Goal: Task Accomplishment & Management: Manage account settings

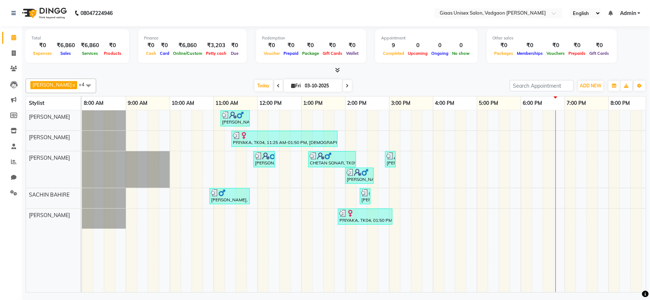
click at [605, 282] on td at bounding box center [602, 201] width 11 height 182
click at [13, 50] on icon at bounding box center [14, 52] width 4 height 5
select select "service"
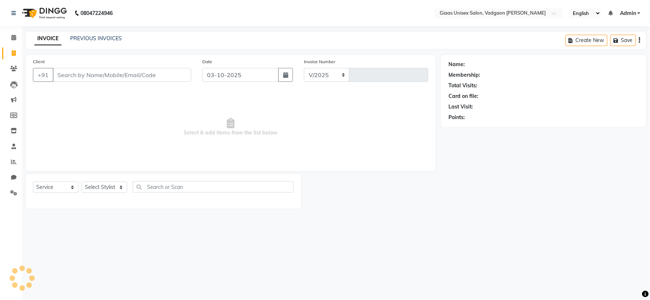
select select "8007"
type input "2182"
click at [88, 73] on input "Client" at bounding box center [122, 75] width 139 height 14
type input "6299426930"
click at [180, 77] on span "Add Client" at bounding box center [172, 74] width 29 height 7
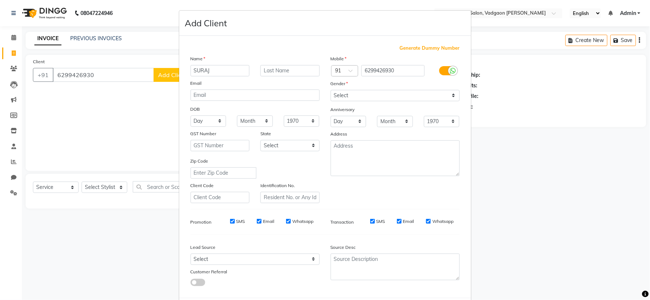
type input "SURAJ"
click at [379, 99] on select "Select [DEMOGRAPHIC_DATA] [DEMOGRAPHIC_DATA] Other Prefer Not To Say" at bounding box center [394, 95] width 129 height 11
select select "[DEMOGRAPHIC_DATA]"
click at [330, 90] on select "Select [DEMOGRAPHIC_DATA] [DEMOGRAPHIC_DATA] Other Prefer Not To Say" at bounding box center [394, 95] width 129 height 11
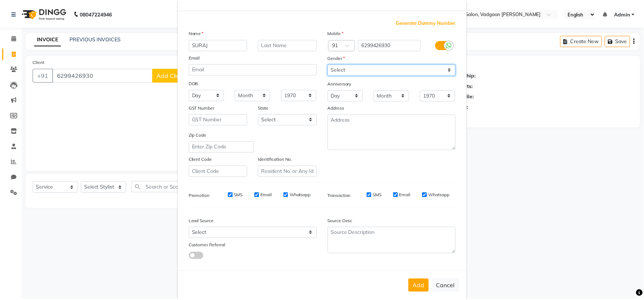
scroll to position [38, 0]
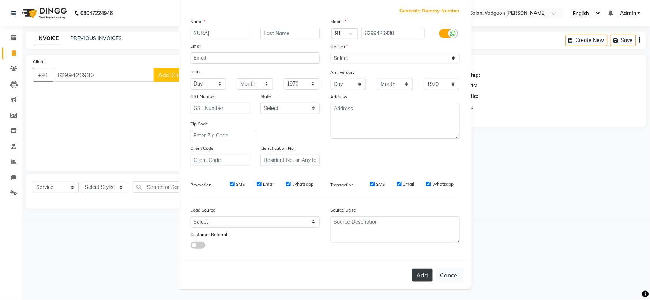
click at [421, 272] on button "Add" at bounding box center [422, 275] width 20 height 13
select select
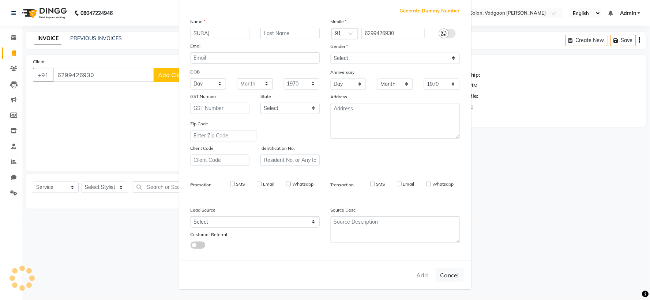
select select
checkbox input "false"
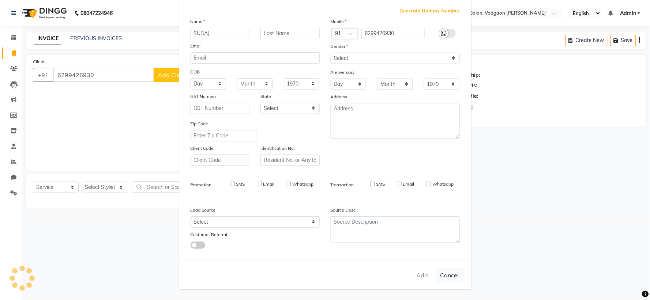
checkbox input "false"
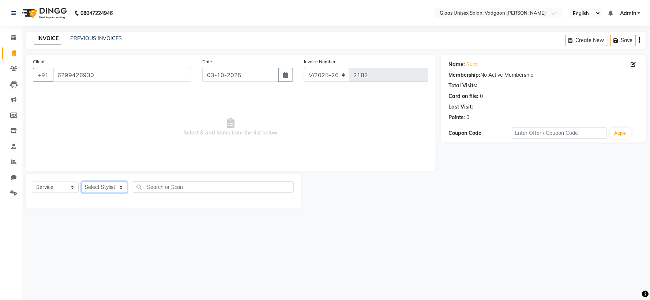
drag, startPoint x: 120, startPoint y: 185, endPoint x: 120, endPoint y: 192, distance: 6.6
click at [120, 185] on select "Select Stylist [PERSON_NAME] [PERSON_NAME] [PERSON_NAME] [PERSON_NAME] [PERSON_…" at bounding box center [105, 187] width 46 height 11
select select "80867"
click at [82, 182] on select "Select Stylist [PERSON_NAME] [PERSON_NAME] [PERSON_NAME] [PERSON_NAME] [PERSON_…" at bounding box center [105, 187] width 46 height 11
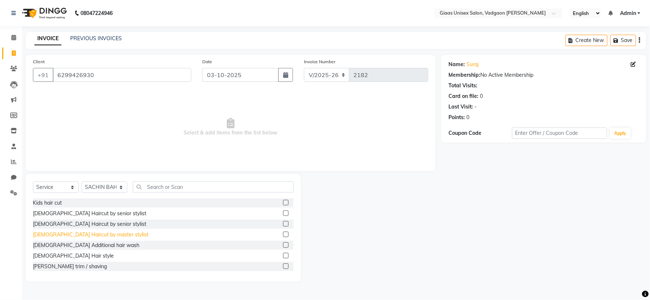
click at [84, 235] on div "[DEMOGRAPHIC_DATA] Haircut by master stylist" at bounding box center [91, 235] width 116 height 8
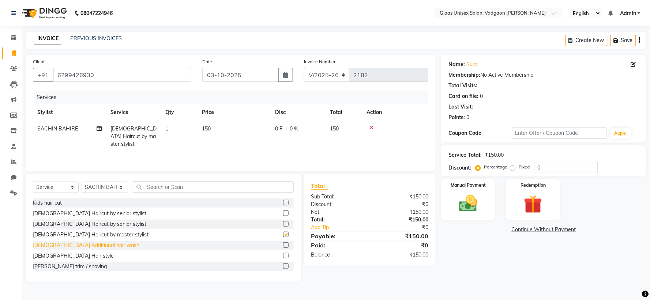
checkbox input "false"
click at [82, 247] on div "[DEMOGRAPHIC_DATA] Additional hair wash" at bounding box center [86, 246] width 106 height 8
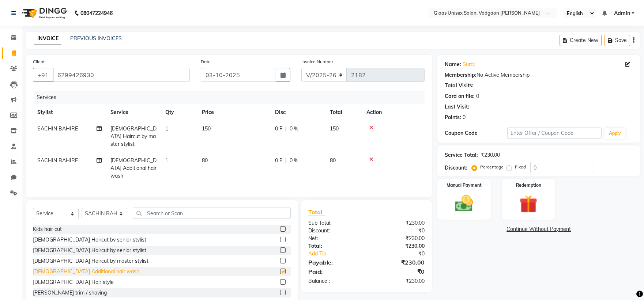
checkbox input "false"
click at [68, 289] on div "[PERSON_NAME] trim / shaving" at bounding box center [70, 293] width 74 height 8
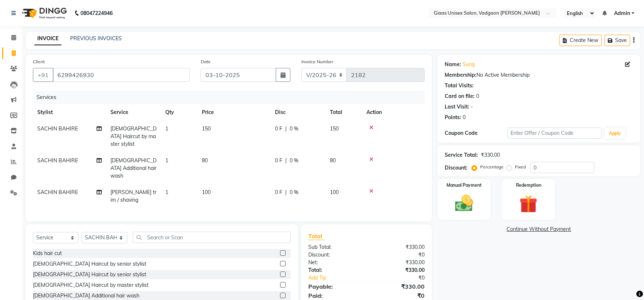
checkbox input "false"
click at [451, 200] on img at bounding box center [463, 204] width 30 height 22
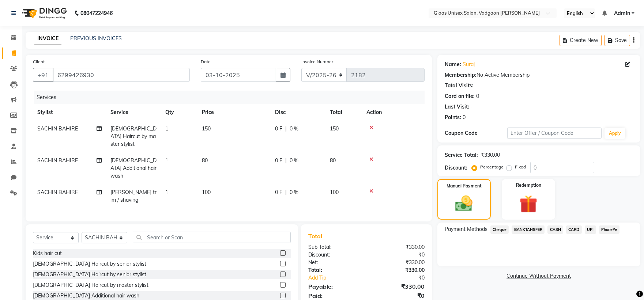
click at [614, 232] on span "PhonePe" at bounding box center [609, 230] width 21 height 8
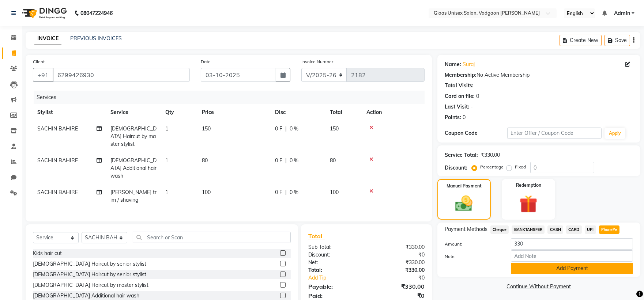
click at [566, 269] on button "Add Payment" at bounding box center [572, 268] width 122 height 11
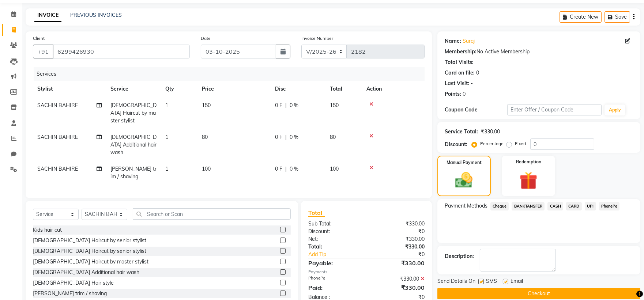
scroll to position [34, 0]
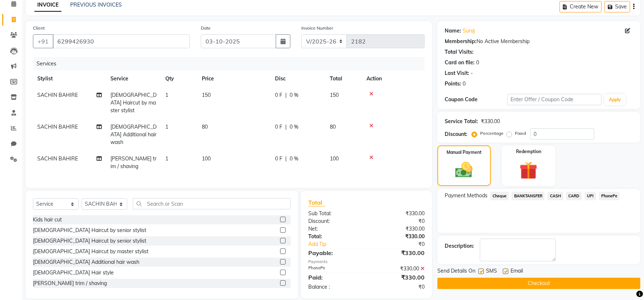
click at [512, 283] on button "Checkout" at bounding box center [538, 283] width 203 height 11
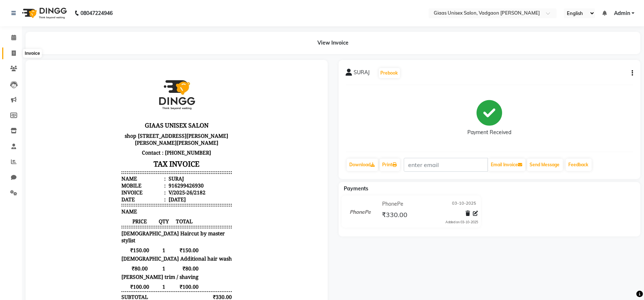
click at [10, 52] on span at bounding box center [13, 53] width 13 height 8
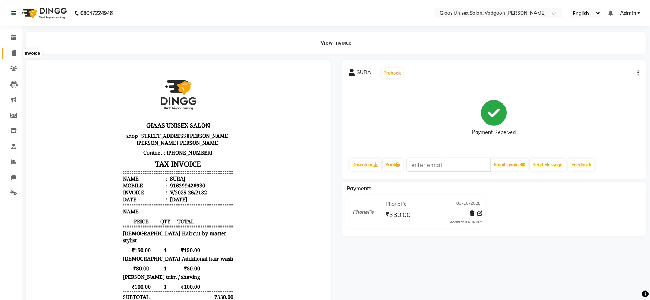
select select "service"
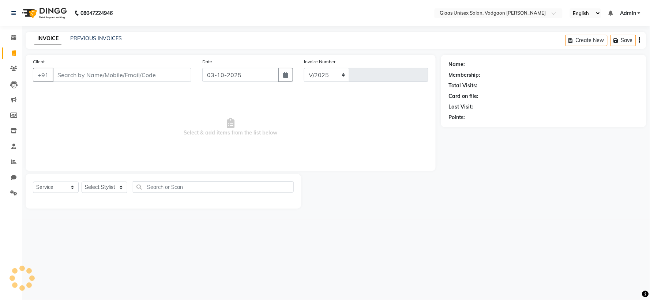
select select "8007"
type input "2183"
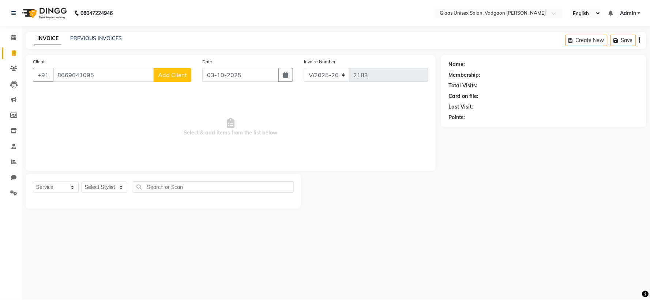
type input "8669641095"
click at [172, 78] on span "Add Client" at bounding box center [172, 74] width 29 height 7
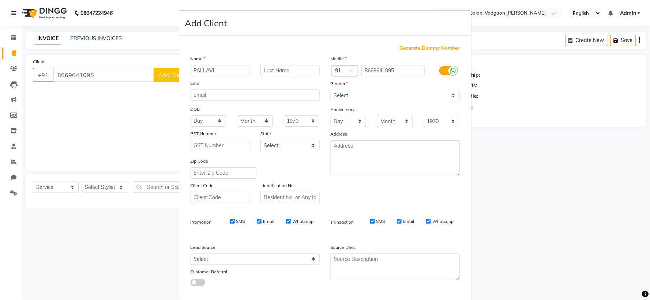
type input "PALLAVI"
click at [287, 68] on input "text" at bounding box center [289, 70] width 59 height 11
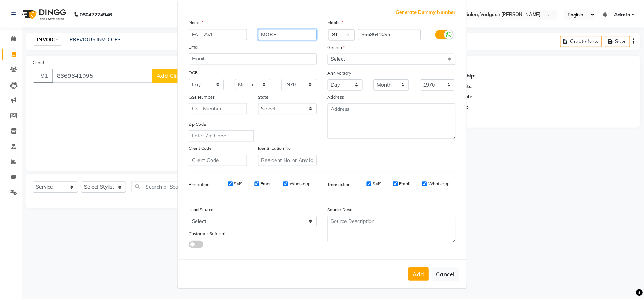
scroll to position [38, 0]
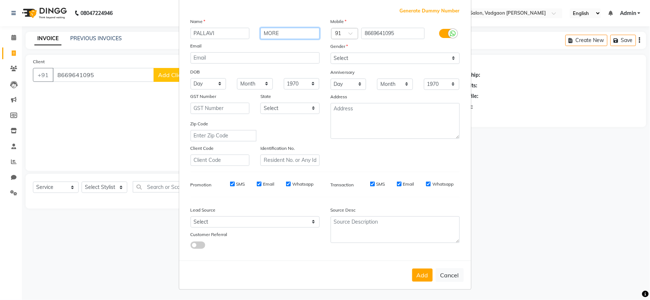
type input "MORE"
click at [352, 58] on select "Select [DEMOGRAPHIC_DATA] [DEMOGRAPHIC_DATA] Other Prefer Not To Say" at bounding box center [394, 58] width 129 height 11
select select "[DEMOGRAPHIC_DATA]"
click at [330, 53] on select "Select [DEMOGRAPHIC_DATA] [DEMOGRAPHIC_DATA] Other Prefer Not To Say" at bounding box center [394, 58] width 129 height 11
click at [418, 269] on button "Add" at bounding box center [422, 275] width 20 height 13
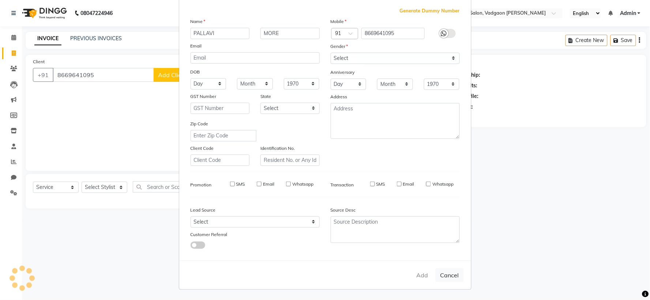
select select
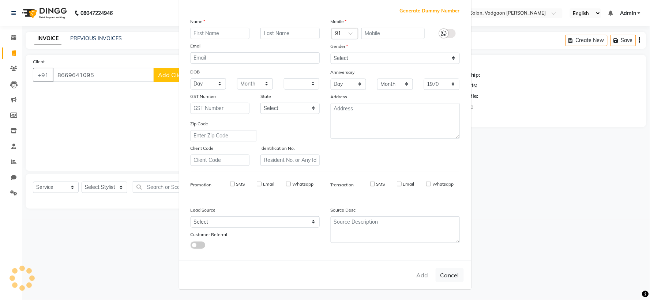
select select
checkbox input "false"
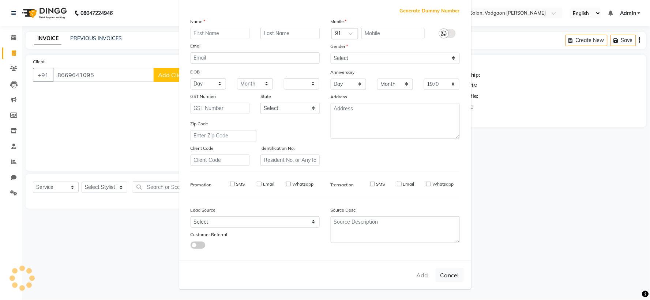
checkbox input "false"
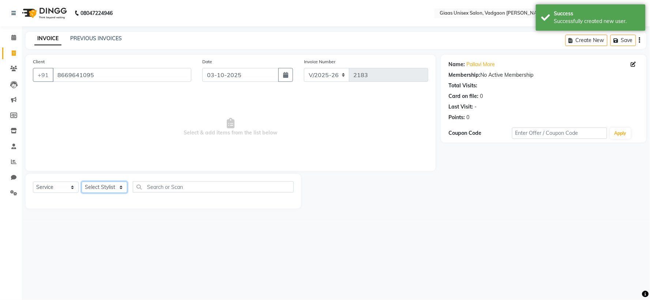
click at [115, 189] on select "Select Stylist [PERSON_NAME] [PERSON_NAME] [PERSON_NAME] [PERSON_NAME] [PERSON_…" at bounding box center [105, 187] width 46 height 11
select select "85531"
click at [82, 182] on select "Select Stylist [PERSON_NAME] [PERSON_NAME] [PERSON_NAME] [PERSON_NAME] [PERSON_…" at bounding box center [105, 187] width 46 height 11
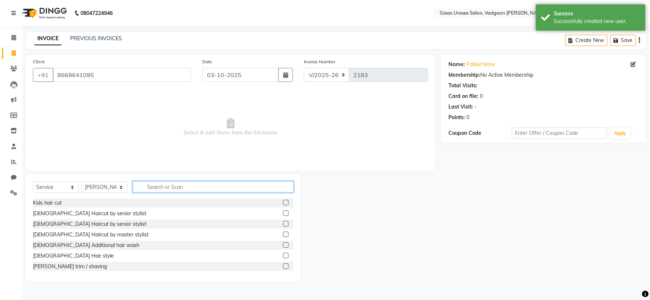
click at [174, 188] on input "text" at bounding box center [213, 186] width 161 height 11
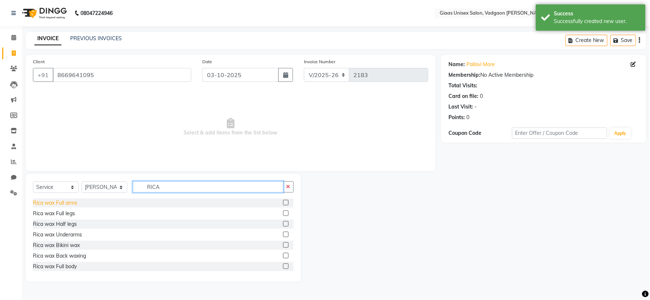
type input "RICA"
click at [49, 203] on div "Rica wax Full arms" at bounding box center [55, 203] width 44 height 8
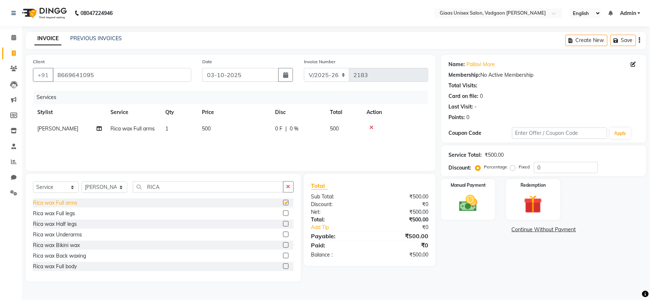
checkbox input "false"
click at [46, 236] on div "Rica wax Underarms" at bounding box center [57, 235] width 49 height 8
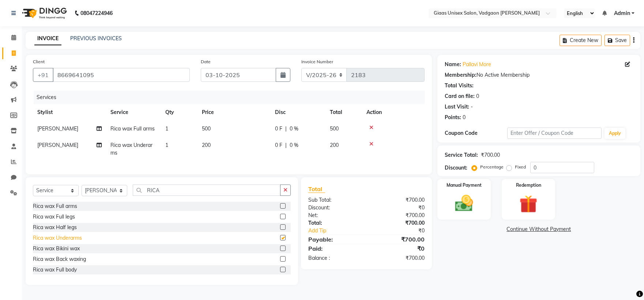
checkbox input "false"
click at [298, 130] on div "0 F | 0 %" at bounding box center [298, 129] width 46 height 8
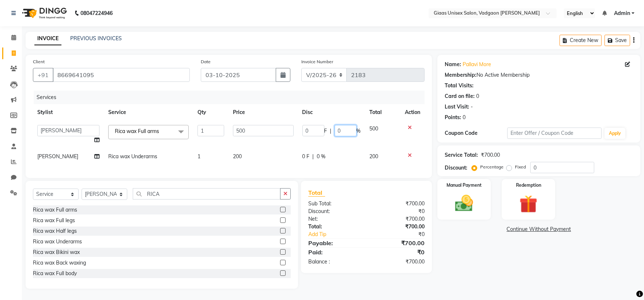
click at [348, 132] on input "0" at bounding box center [345, 130] width 22 height 11
type input "20"
click at [329, 151] on tr "[PERSON_NAME] Rica wax Underarms 1 200 0 F | 0 % 200" at bounding box center [228, 156] width 391 height 16
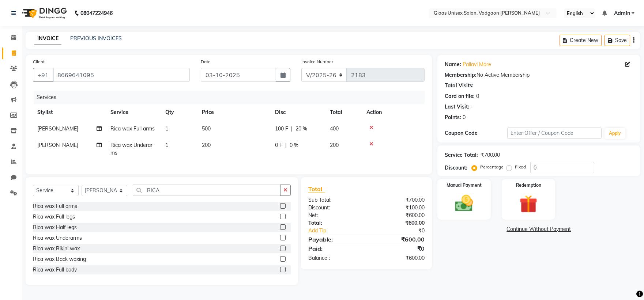
click at [311, 145] on div "0 F | 0 %" at bounding box center [298, 145] width 46 height 8
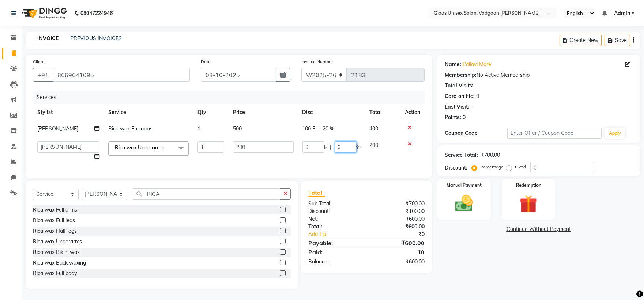
click at [341, 148] on input "0" at bounding box center [345, 146] width 22 height 11
type input "20"
click at [366, 162] on div "Services Stylist Service Qty Price Disc Total Action [PERSON_NAME] Rica wax Ful…" at bounding box center [228, 131] width 391 height 80
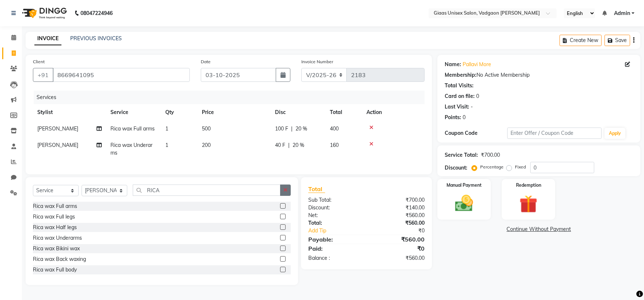
click at [283, 196] on button "button" at bounding box center [285, 190] width 11 height 11
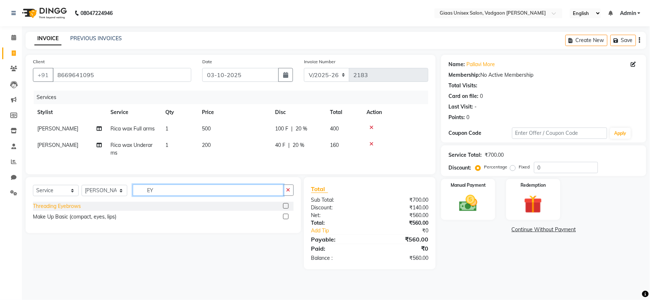
type input "EY"
click at [67, 210] on div "Threading Eyebrows" at bounding box center [57, 206] width 48 height 8
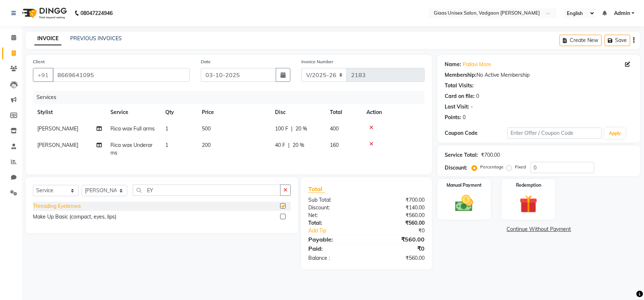
checkbox input "false"
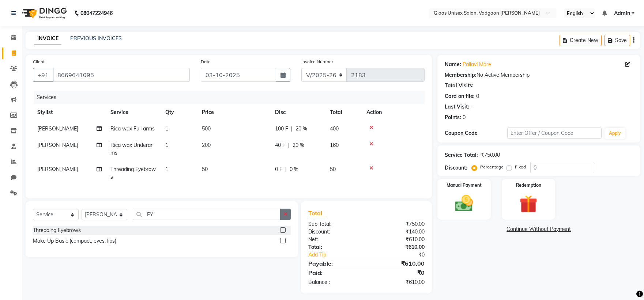
click at [286, 217] on icon "button" at bounding box center [285, 214] width 4 height 5
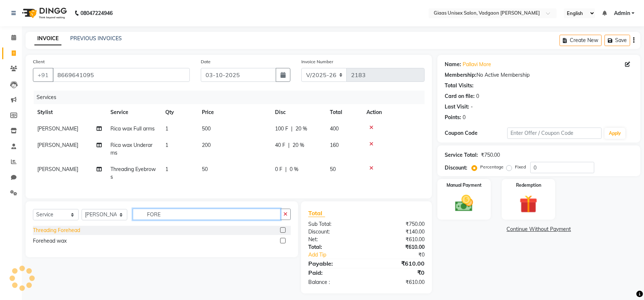
type input "FORE"
click at [70, 234] on div "Threading Forehead" at bounding box center [56, 231] width 47 height 8
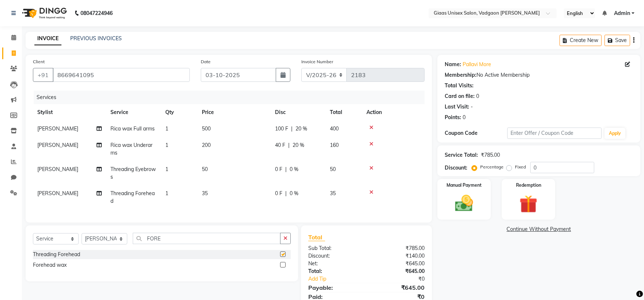
checkbox input "false"
click at [284, 241] on icon "button" at bounding box center [285, 238] width 4 height 5
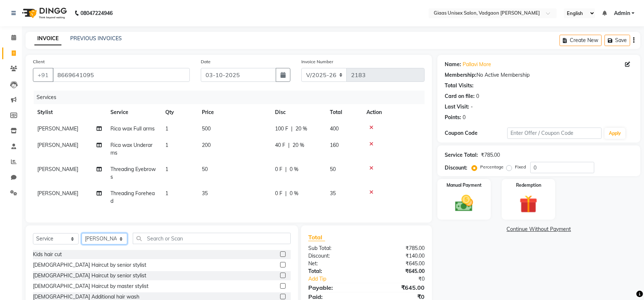
click at [122, 243] on select "Select Stylist [PERSON_NAME] [PERSON_NAME] [PERSON_NAME] [PERSON_NAME] [PERSON_…" at bounding box center [105, 238] width 46 height 11
select select "72895"
click at [82, 239] on select "Select Stylist [PERSON_NAME] [PERSON_NAME] [PERSON_NAME] [PERSON_NAME] [PERSON_…" at bounding box center [105, 238] width 46 height 11
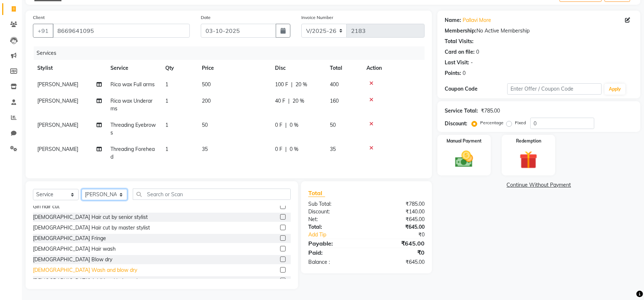
scroll to position [81, 0]
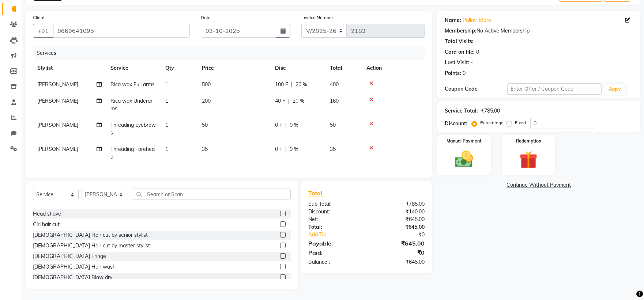
click at [68, 243] on div "[DEMOGRAPHIC_DATA] Hair cut by master stylist" at bounding box center [91, 246] width 117 height 8
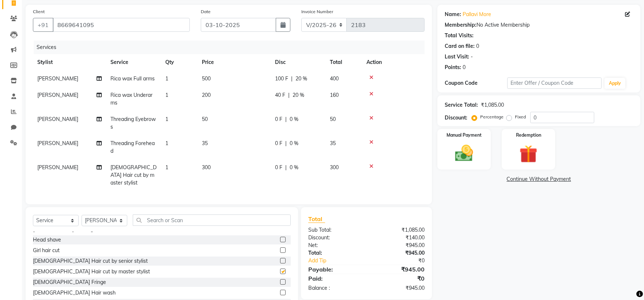
checkbox input "false"
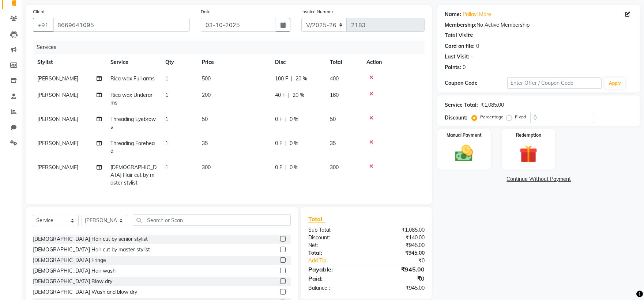
scroll to position [122, 0]
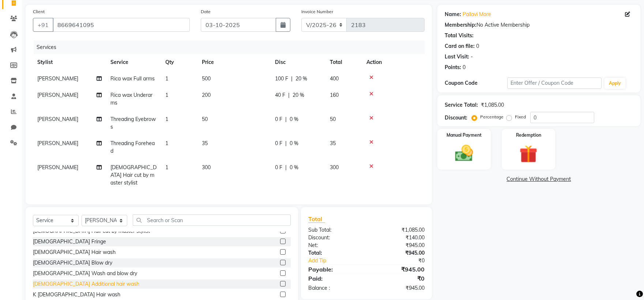
click at [90, 280] on div "[DEMOGRAPHIC_DATA] Additional hair wash" at bounding box center [86, 284] width 106 height 8
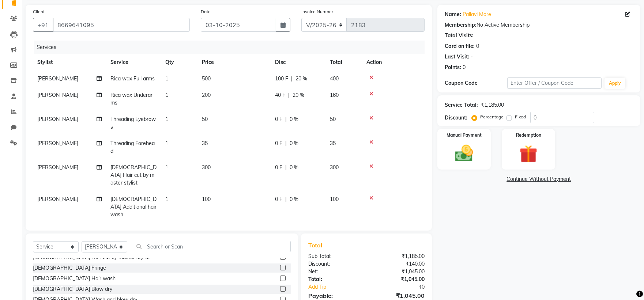
checkbox input "false"
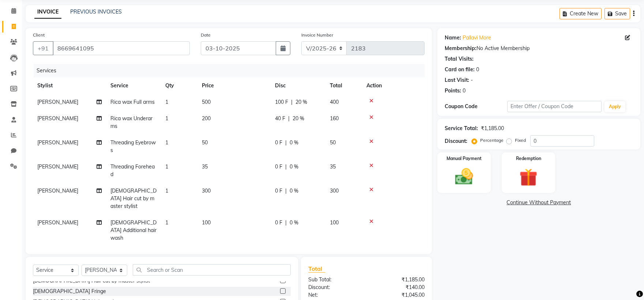
scroll to position [41, 0]
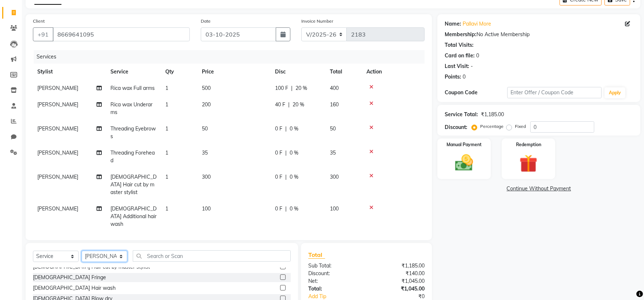
click at [121, 255] on select "Select Stylist [PERSON_NAME] [PERSON_NAME] [PERSON_NAME] [PERSON_NAME] [PERSON_…" at bounding box center [105, 256] width 46 height 11
select select "85531"
click at [82, 251] on select "Select Stylist [PERSON_NAME] [PERSON_NAME] [PERSON_NAME] [PERSON_NAME] [PERSON_…" at bounding box center [105, 256] width 46 height 11
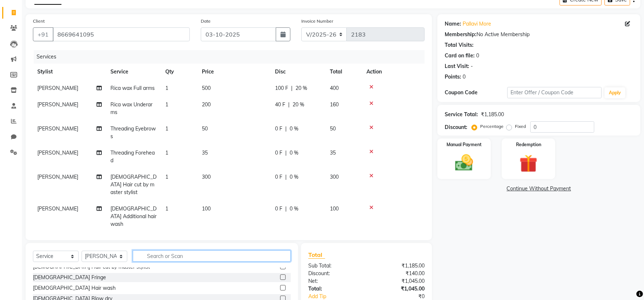
click at [174, 253] on input "text" at bounding box center [212, 255] width 158 height 11
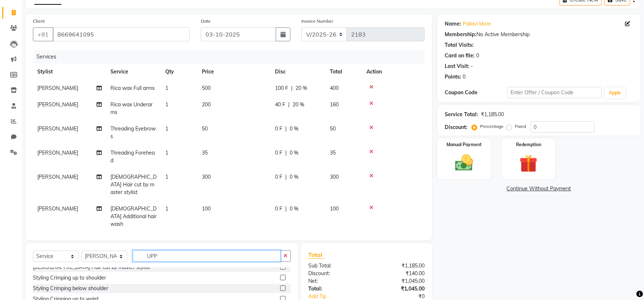
scroll to position [0, 0]
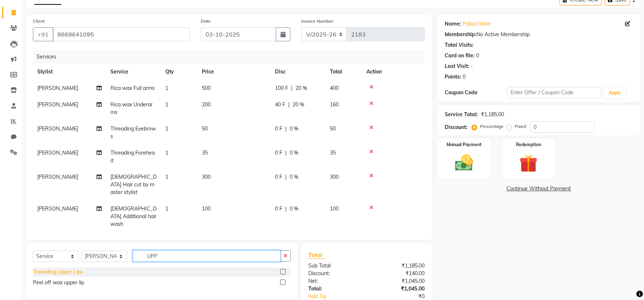
type input "UPP"
click at [67, 271] on div "Threading Upper Lips" at bounding box center [58, 272] width 50 height 8
checkbox input "false"
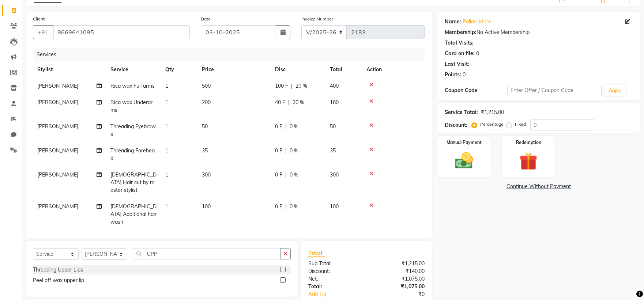
scroll to position [81, 0]
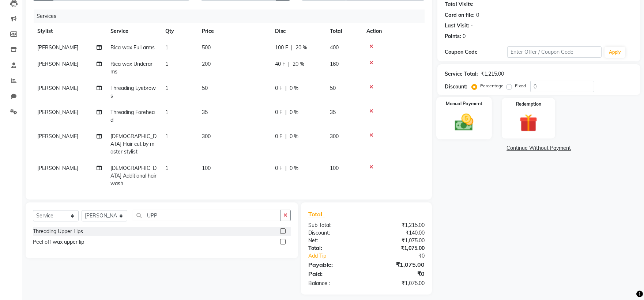
click at [467, 126] on img at bounding box center [463, 122] width 30 height 22
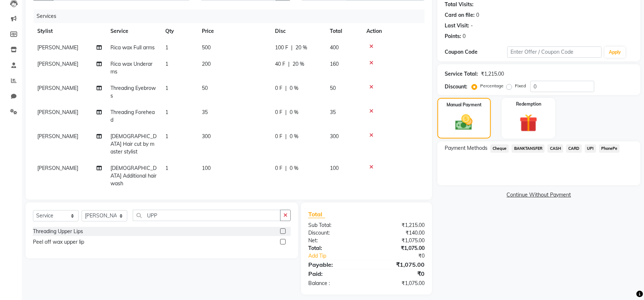
click at [604, 145] on span "PhonePe" at bounding box center [609, 148] width 21 height 8
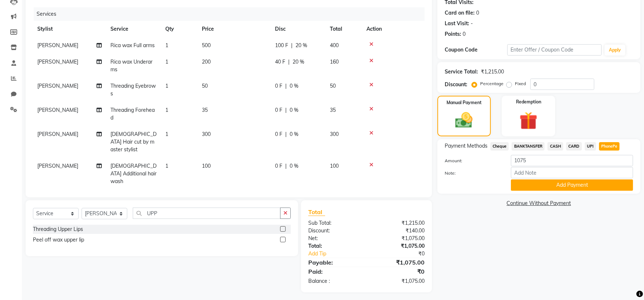
scroll to position [87, 0]
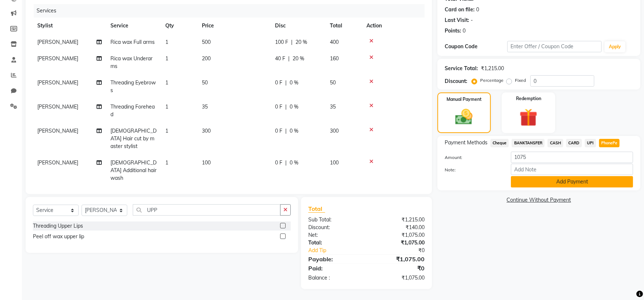
click at [580, 178] on button "Add Payment" at bounding box center [572, 181] width 122 height 11
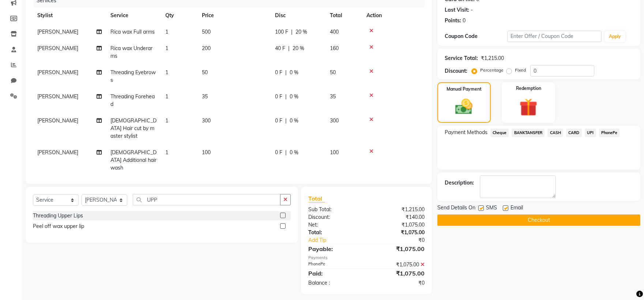
scroll to position [102, 0]
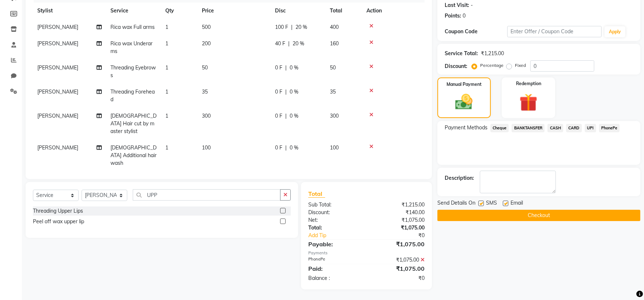
click at [534, 218] on button "Checkout" at bounding box center [538, 215] width 203 height 11
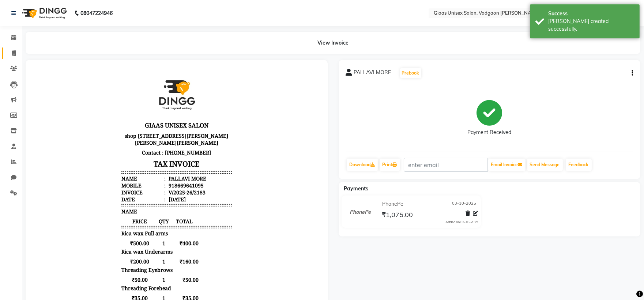
click at [14, 48] on link "Invoice" at bounding box center [11, 54] width 18 height 12
select select "service"
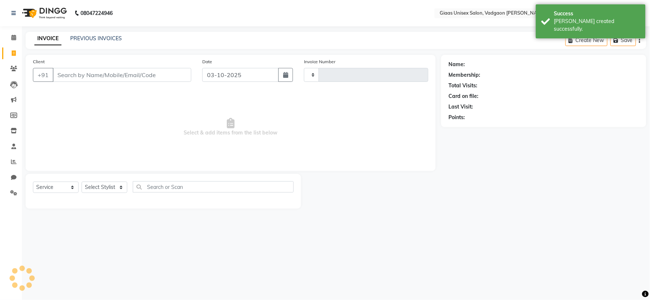
type input "2184"
select select "8007"
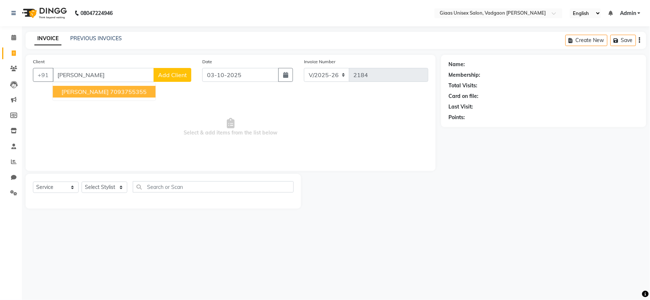
click at [87, 93] on span "[PERSON_NAME]" at bounding box center [84, 91] width 47 height 7
type input "7093755355"
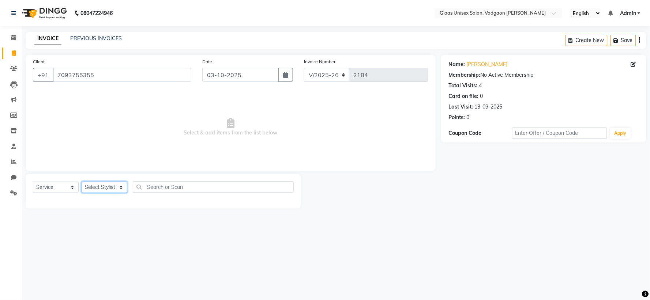
click at [120, 193] on select "Select Stylist [PERSON_NAME] [PERSON_NAME] [PERSON_NAME] [PERSON_NAME] [PERSON_…" at bounding box center [105, 187] width 46 height 11
select select "80867"
click at [82, 182] on select "Select Stylist [PERSON_NAME] [PERSON_NAME] [PERSON_NAME] [PERSON_NAME] [PERSON_…" at bounding box center [105, 187] width 46 height 11
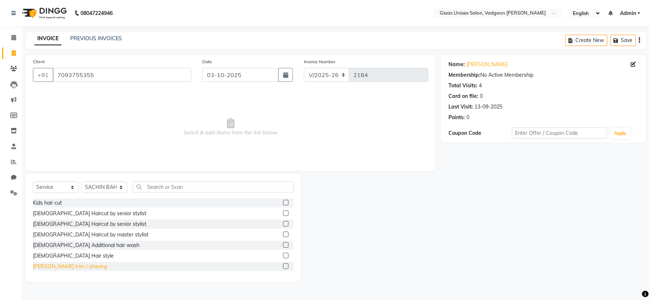
click at [70, 267] on div "[PERSON_NAME] trim / shaving" at bounding box center [70, 267] width 74 height 8
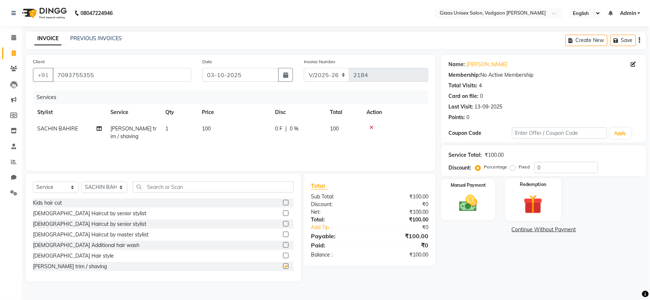
checkbox input "false"
click at [480, 205] on img at bounding box center [468, 204] width 31 height 22
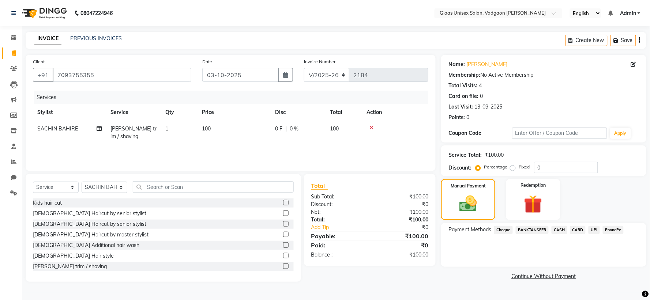
click at [613, 232] on span "PhonePe" at bounding box center [612, 230] width 21 height 8
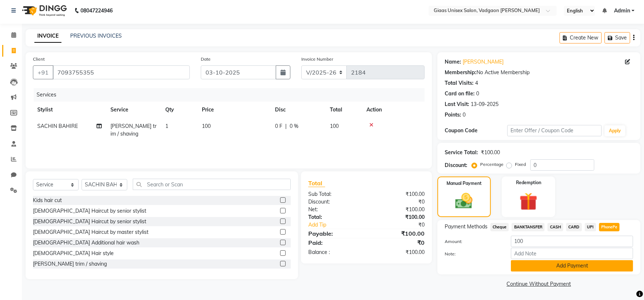
click at [556, 261] on button "Add Payment" at bounding box center [572, 265] width 122 height 11
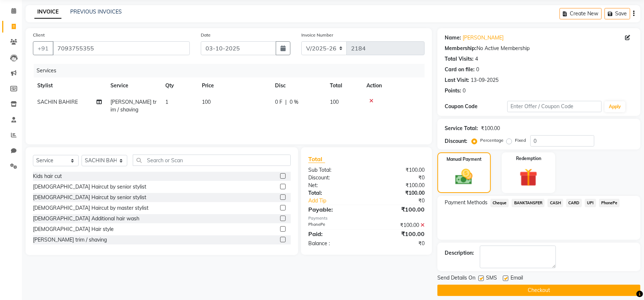
scroll to position [34, 0]
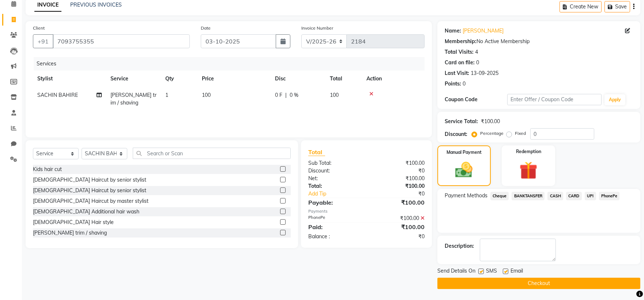
drag, startPoint x: 481, startPoint y: 270, endPoint x: 493, endPoint y: 280, distance: 15.4
click at [481, 271] on label at bounding box center [480, 271] width 5 height 5
click at [481, 271] on input "checkbox" at bounding box center [480, 271] width 5 height 5
checkbox input "false"
click at [493, 280] on button "Checkout" at bounding box center [538, 283] width 203 height 11
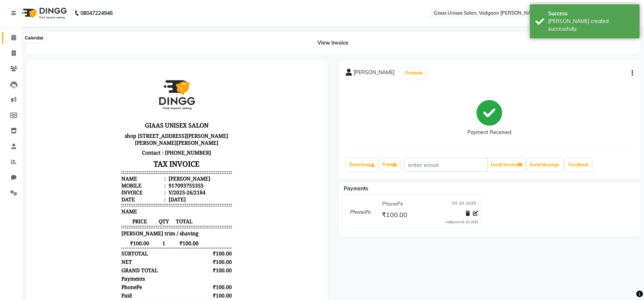
click at [10, 38] on span at bounding box center [13, 38] width 13 height 8
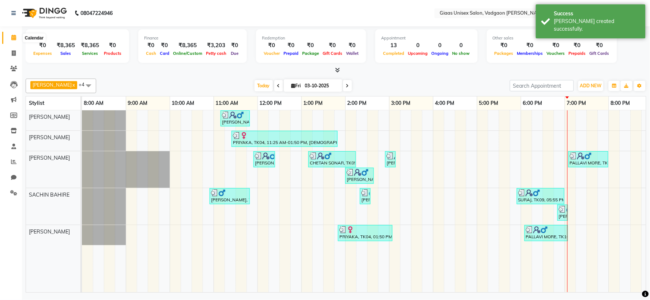
click at [14, 38] on icon at bounding box center [13, 37] width 5 height 5
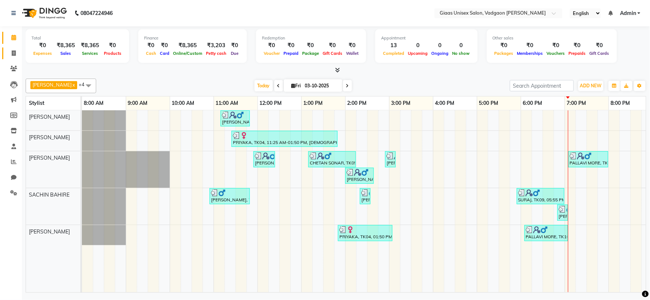
click at [13, 48] on link "Invoice" at bounding box center [11, 54] width 18 height 12
select select "service"
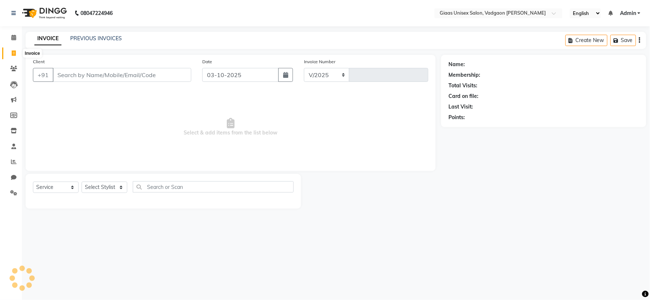
select select "8007"
type input "2185"
click at [85, 39] on link "PREVIOUS INVOICES" at bounding box center [96, 38] width 52 height 7
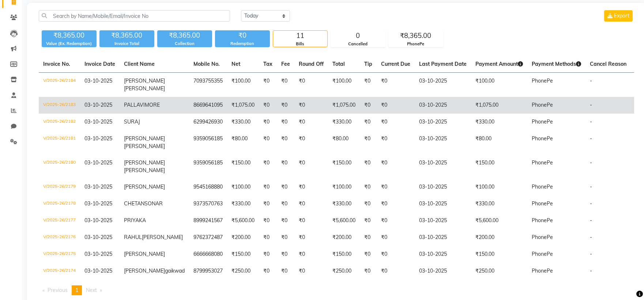
scroll to position [18, 0]
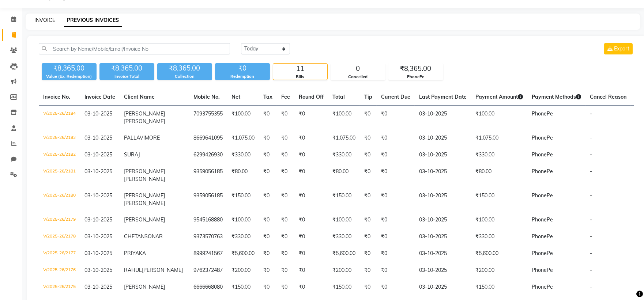
click at [39, 21] on link "INVOICE" at bounding box center [44, 20] width 21 height 7
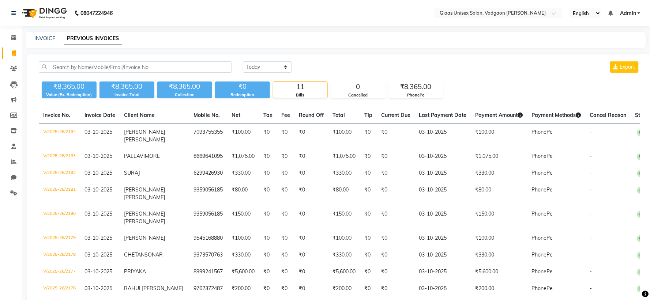
select select "service"
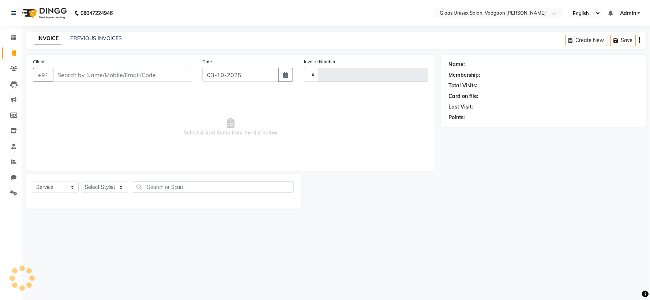
type input "2185"
select select "8007"
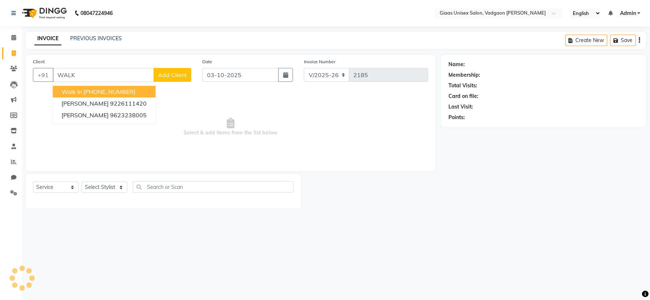
click at [83, 94] on button "Walk In +91 1354800000000" at bounding box center [104, 92] width 103 height 12
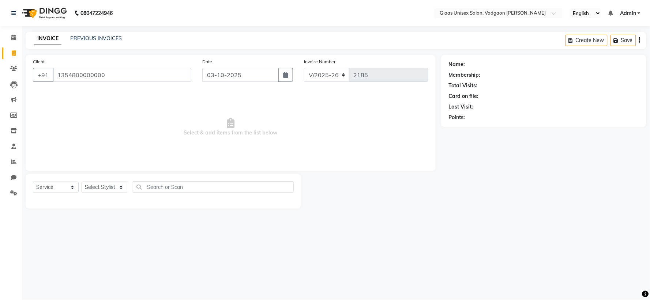
type input "1354800000000"
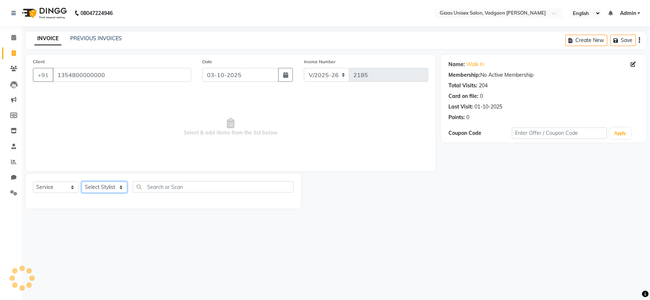
click at [118, 186] on select "Select Stylist [PERSON_NAME] [PERSON_NAME] [PERSON_NAME] [PERSON_NAME] [PERSON_…" at bounding box center [105, 187] width 46 height 11
select select "80867"
click at [82, 182] on select "Select Stylist [PERSON_NAME] [PERSON_NAME] [PERSON_NAME] [PERSON_NAME] [PERSON_…" at bounding box center [105, 187] width 46 height 11
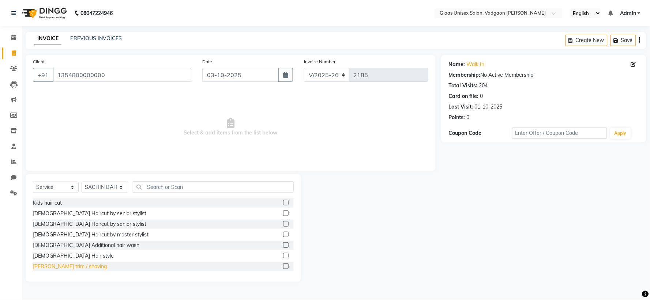
click at [76, 265] on div "[PERSON_NAME] trim / shaving" at bounding box center [70, 267] width 74 height 8
checkbox input "false"
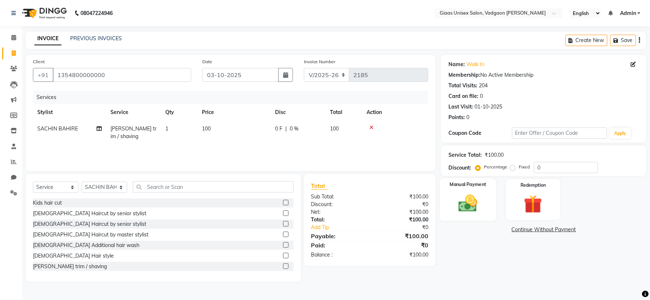
click at [458, 210] on img at bounding box center [468, 204] width 31 height 22
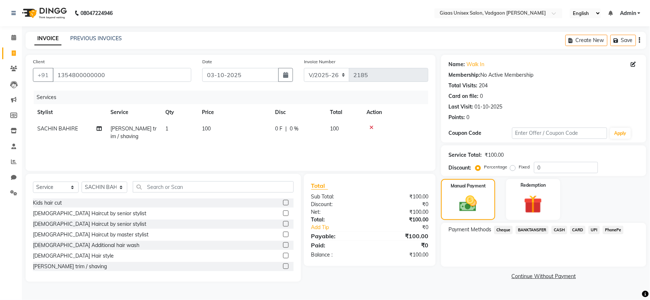
click at [614, 229] on span "PhonePe" at bounding box center [612, 230] width 21 height 8
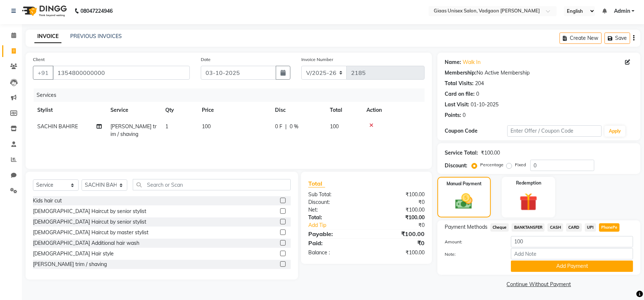
scroll to position [3, 0]
click at [534, 265] on button "Add Payment" at bounding box center [572, 265] width 122 height 11
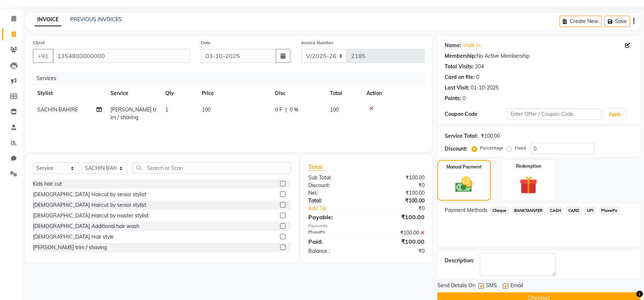
scroll to position [34, 0]
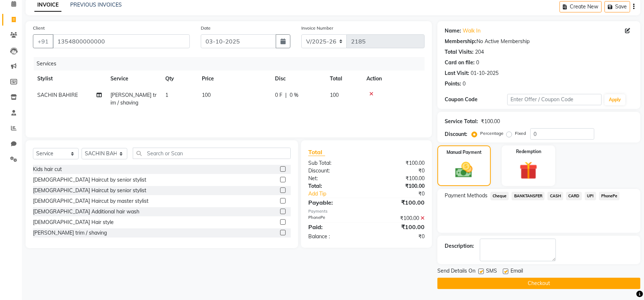
click at [481, 273] on label at bounding box center [480, 271] width 5 height 5
click at [481, 273] on input "checkbox" at bounding box center [480, 271] width 5 height 5
checkbox input "false"
click at [479, 280] on button "Checkout" at bounding box center [538, 283] width 203 height 11
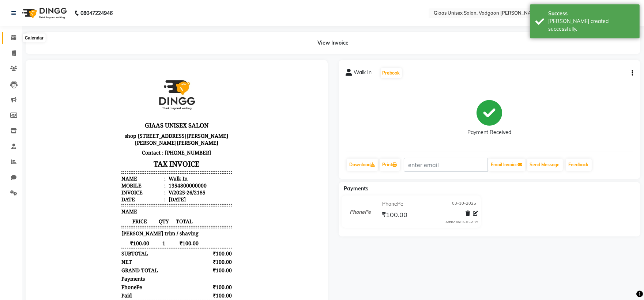
click at [12, 42] on span at bounding box center [13, 38] width 13 height 8
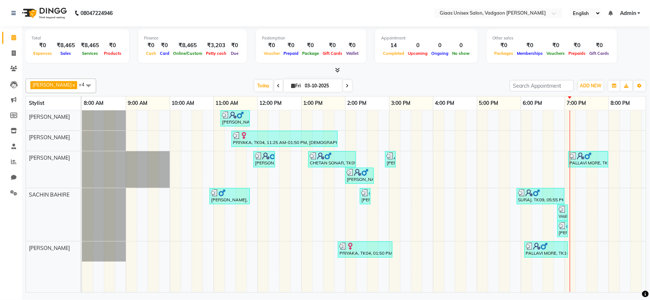
click at [336, 70] on icon at bounding box center [337, 69] width 5 height 5
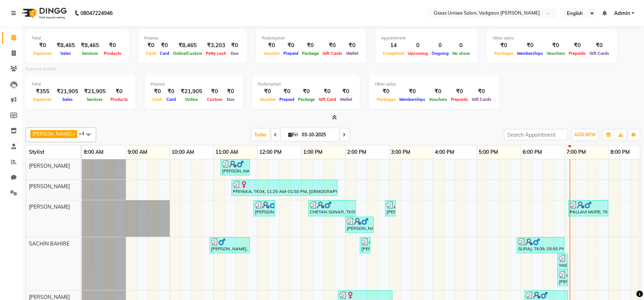
click at [333, 115] on icon at bounding box center [334, 117] width 5 height 5
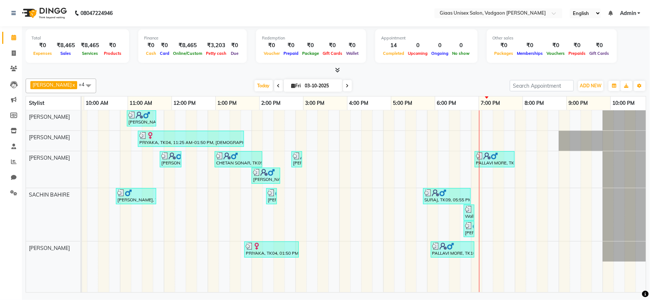
scroll to position [0, 94]
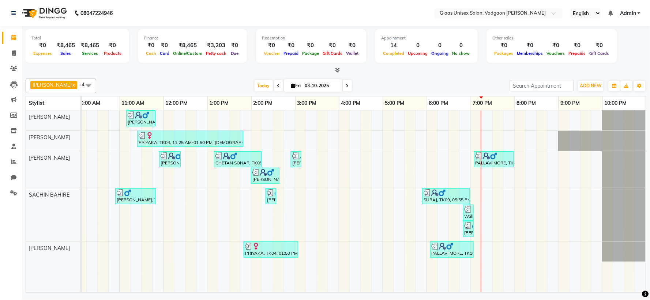
click at [188, 54] on span "Online/Custom" at bounding box center [187, 53] width 33 height 5
click at [213, 53] on span "Petty cash" at bounding box center [216, 53] width 24 height 5
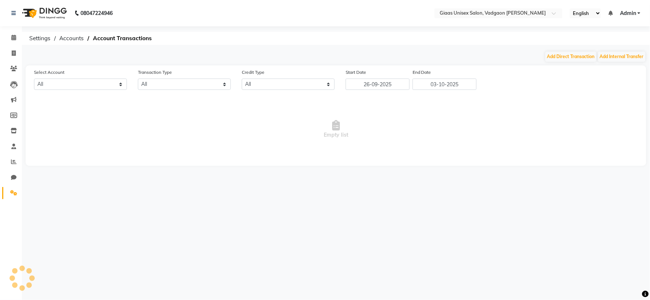
select select "7144"
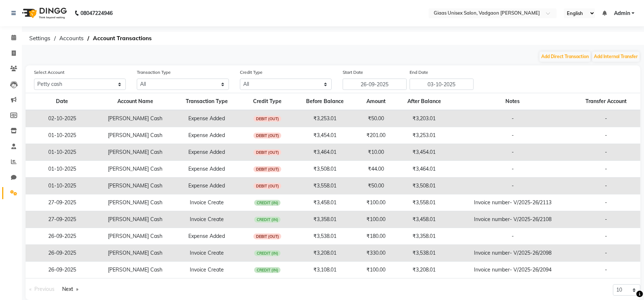
click at [123, 91] on div "Select Account All Petty cash IDFC Transaction Type All Direct Internal Transfe…" at bounding box center [333, 182] width 614 height 235
click at [118, 83] on select "All Petty cash IDFC" at bounding box center [80, 84] width 92 height 11
click at [177, 82] on select "All Direct Internal Transfer Expense Invoice Daily Register" at bounding box center [183, 84] width 92 height 11
select select "INTERNAL"
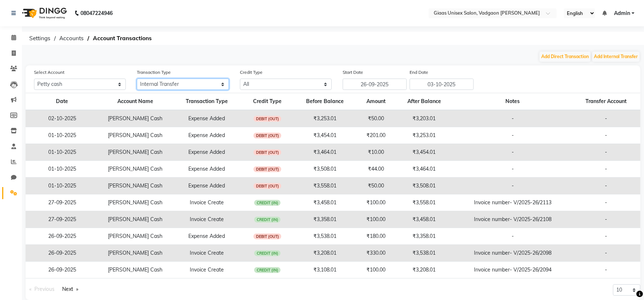
click at [137, 79] on select "All Direct Internal Transfer Expense Invoice Daily Register" at bounding box center [183, 84] width 92 height 11
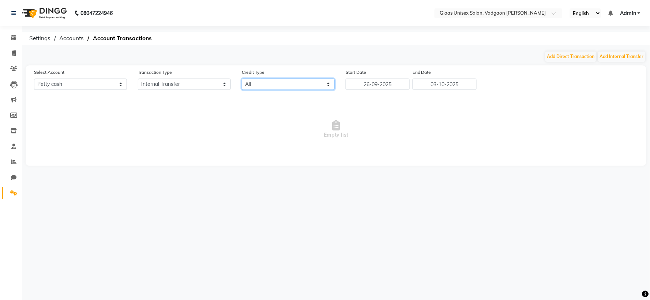
click at [279, 87] on select "All Credit (IN) Debit (OUT)" at bounding box center [288, 84] width 93 height 11
click at [15, 39] on icon at bounding box center [13, 37] width 5 height 5
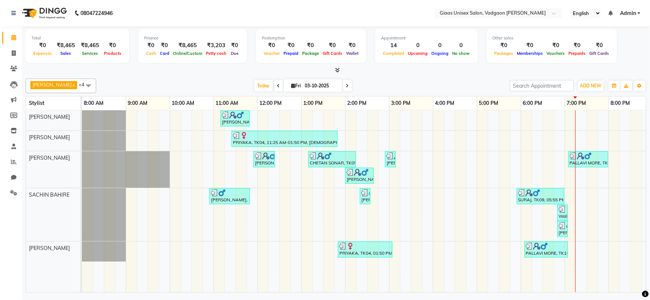
click at [336, 68] on icon at bounding box center [337, 69] width 5 height 5
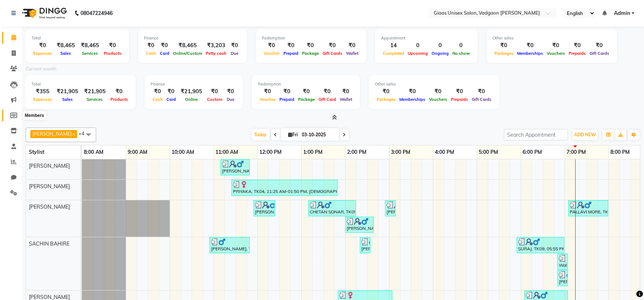
click at [10, 114] on icon at bounding box center [13, 115] width 7 height 5
select select
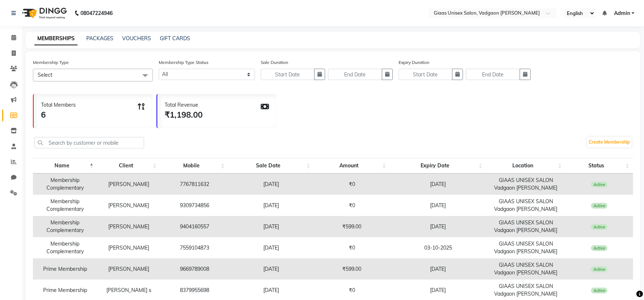
click at [265, 105] on icon at bounding box center [265, 106] width 8 height 7
click at [145, 108] on icon at bounding box center [141, 106] width 8 height 7
click at [136, 72] on span "Select" at bounding box center [93, 75] width 120 height 13
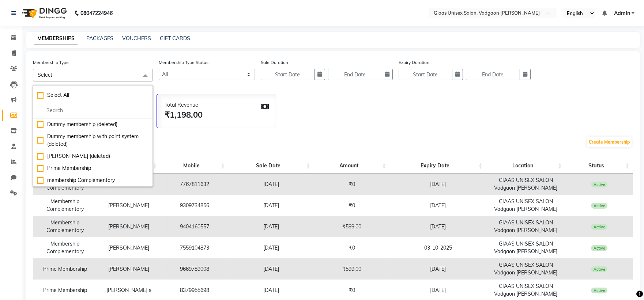
click at [136, 72] on span "Select" at bounding box center [93, 75] width 120 height 13
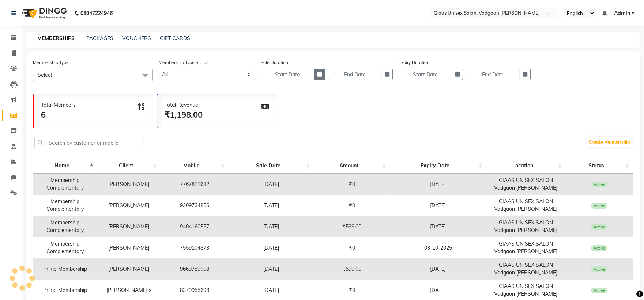
click at [315, 79] on button "button" at bounding box center [319, 74] width 11 height 11
select select "10"
select select "2025"
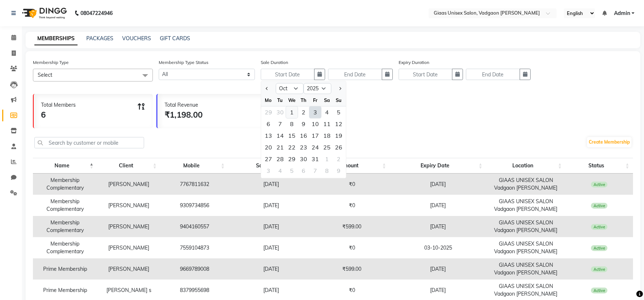
click at [291, 107] on div "1" at bounding box center [292, 112] width 12 height 12
type input "01-10-2025"
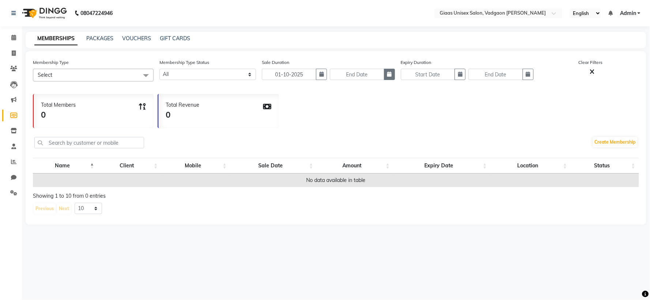
click at [388, 79] on button "button" at bounding box center [389, 74] width 11 height 11
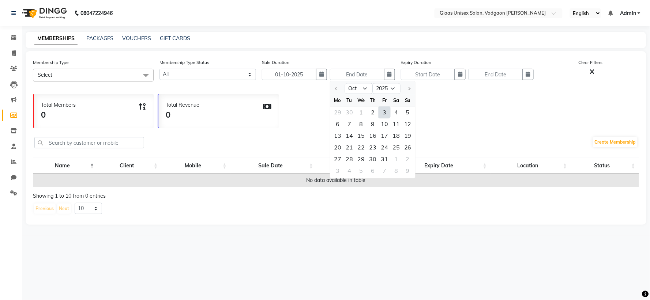
click at [388, 110] on div "3" at bounding box center [384, 112] width 12 height 12
type input "03-10-2025"
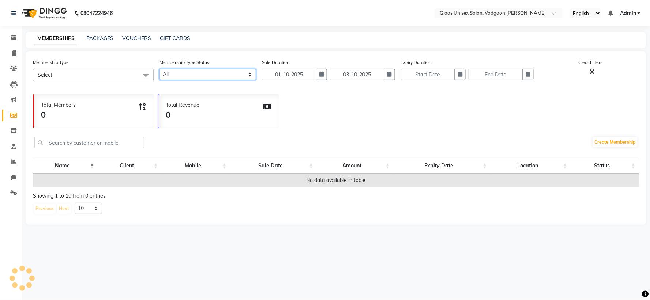
click at [215, 76] on select "Active Expired All" at bounding box center [207, 74] width 96 height 11
click at [159, 69] on select "Active Expired All" at bounding box center [207, 74] width 96 height 11
click at [11, 41] on span at bounding box center [13, 38] width 13 height 8
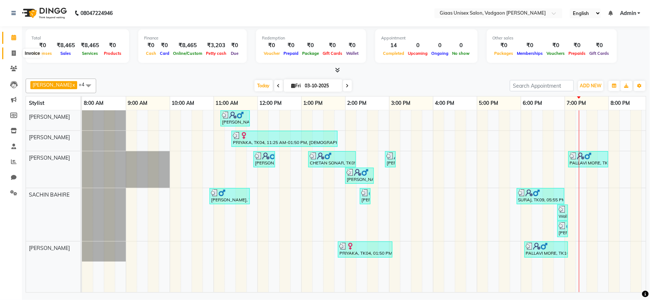
click at [16, 54] on span at bounding box center [13, 53] width 13 height 8
select select "service"
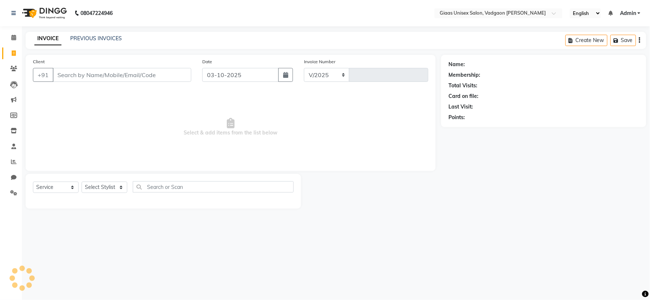
select select "8007"
type input "2186"
type input "8011557766"
click at [171, 76] on span "Add Client" at bounding box center [172, 74] width 29 height 7
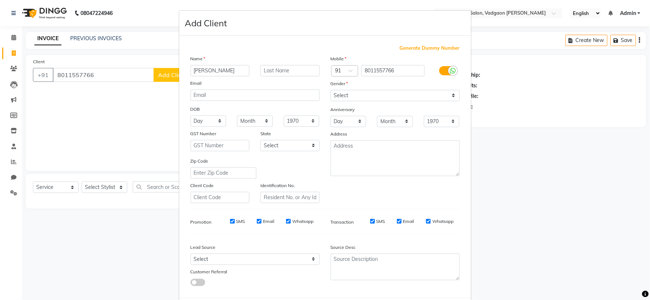
type input "PRATIKSHA"
click at [350, 93] on select "Select [DEMOGRAPHIC_DATA] [DEMOGRAPHIC_DATA] Other Prefer Not To Say" at bounding box center [394, 95] width 129 height 11
select select "female"
click at [330, 90] on select "Select [DEMOGRAPHIC_DATA] [DEMOGRAPHIC_DATA] Other Prefer Not To Say" at bounding box center [394, 95] width 129 height 11
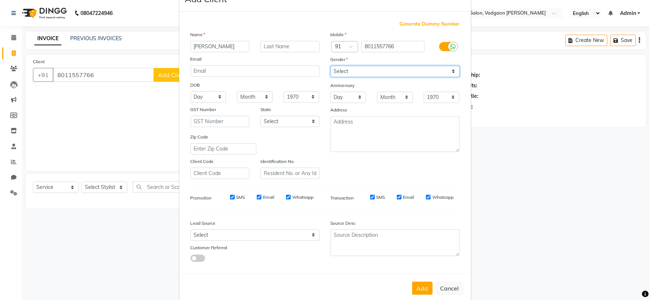
scroll to position [38, 0]
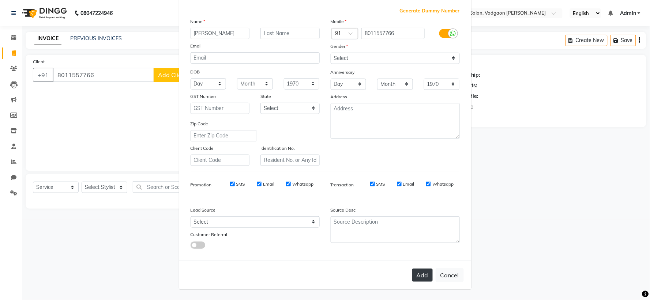
click at [418, 276] on button "Add" at bounding box center [422, 275] width 20 height 13
select select
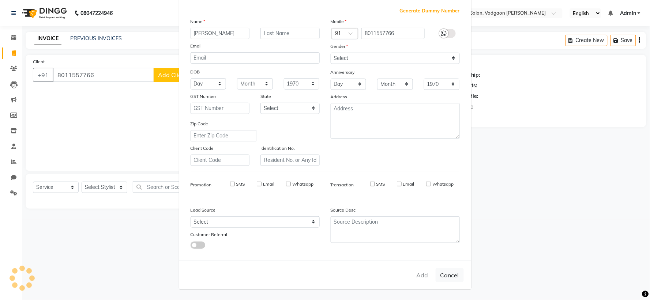
select select
checkbox input "false"
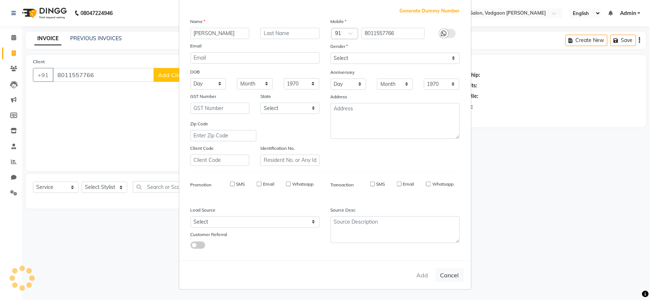
checkbox input "false"
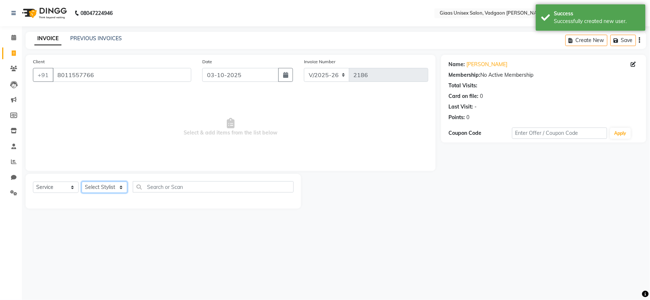
click at [122, 187] on select "Select Stylist [PERSON_NAME] [PERSON_NAME] [PERSON_NAME] [PERSON_NAME] [PERSON_…" at bounding box center [105, 187] width 46 height 11
select select "72894"
click at [82, 182] on select "Select Stylist [PERSON_NAME] [PERSON_NAME] [PERSON_NAME] [PERSON_NAME] [PERSON_…" at bounding box center [105, 187] width 46 height 11
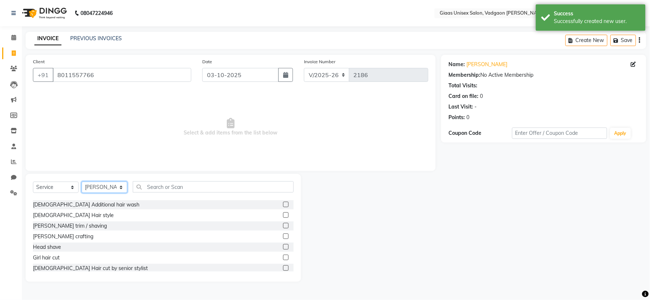
scroll to position [81, 0]
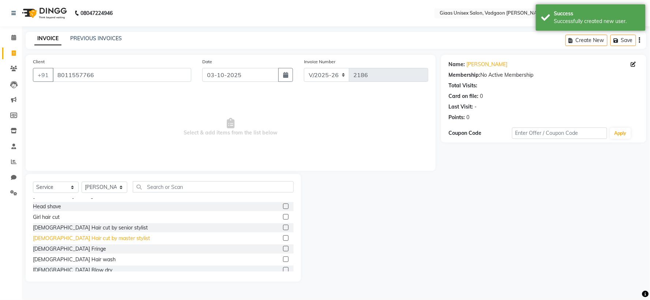
click at [91, 239] on div "[DEMOGRAPHIC_DATA] Hair cut by master stylist" at bounding box center [91, 239] width 117 height 8
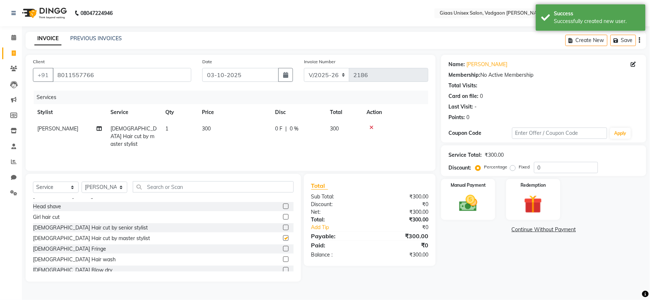
checkbox input "false"
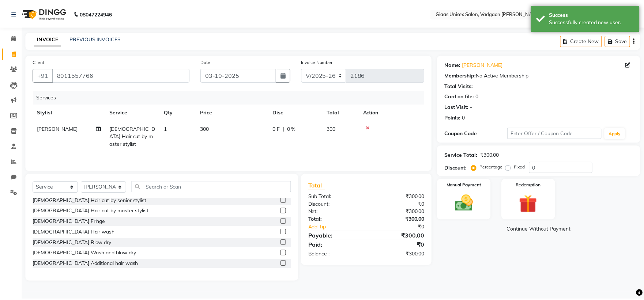
scroll to position [122, 0]
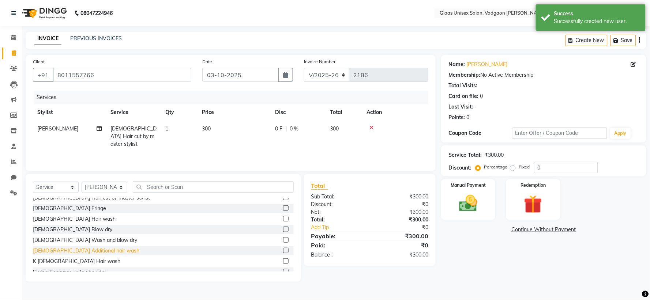
click at [93, 250] on div "[DEMOGRAPHIC_DATA] Additional hair wash" at bounding box center [86, 251] width 106 height 8
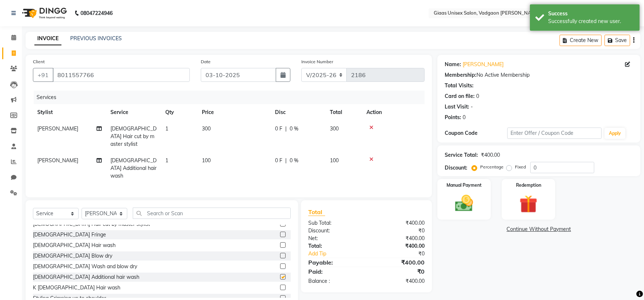
checkbox input "false"
click at [469, 205] on img at bounding box center [463, 204] width 30 height 22
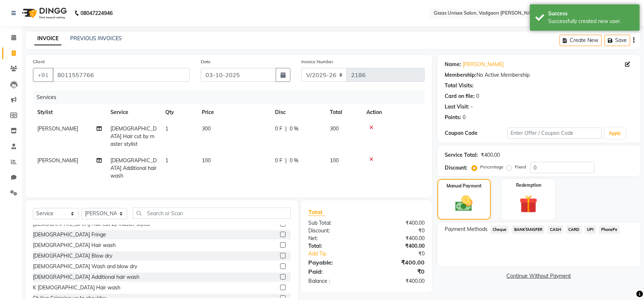
click at [604, 228] on span "PhonePe" at bounding box center [609, 230] width 21 height 8
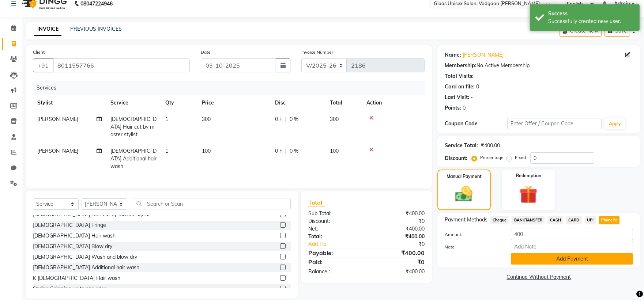
click at [530, 262] on button "Add Payment" at bounding box center [572, 258] width 122 height 11
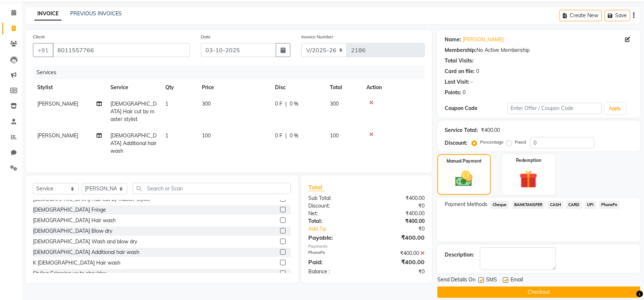
scroll to position [34, 0]
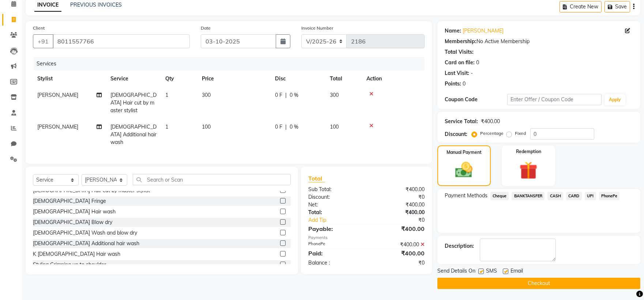
drag, startPoint x: 482, startPoint y: 273, endPoint x: 478, endPoint y: 285, distance: 12.7
click at [482, 273] on label at bounding box center [480, 271] width 5 height 5
click at [482, 273] on input "checkbox" at bounding box center [480, 271] width 5 height 5
checkbox input "false"
click at [478, 285] on button "Checkout" at bounding box center [538, 283] width 203 height 11
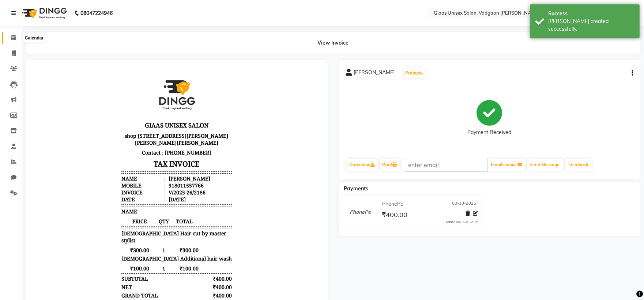
click at [13, 38] on icon at bounding box center [13, 37] width 5 height 5
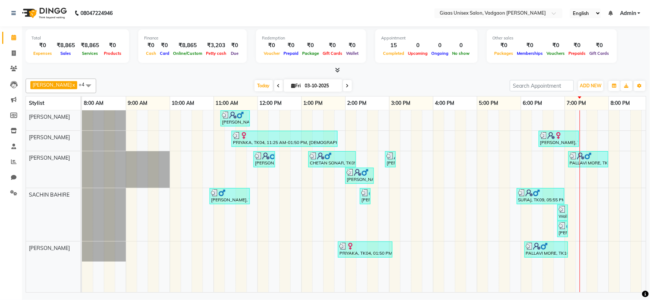
click at [339, 70] on icon at bounding box center [337, 69] width 5 height 5
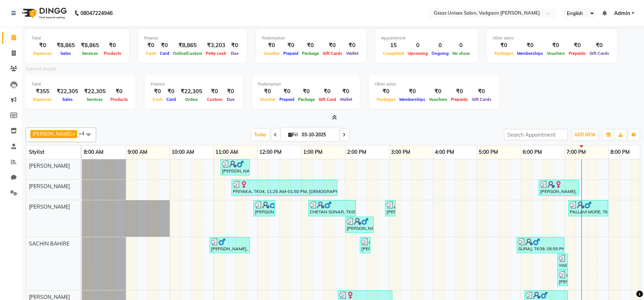
click at [330, 121] on span at bounding box center [333, 118] width 8 height 8
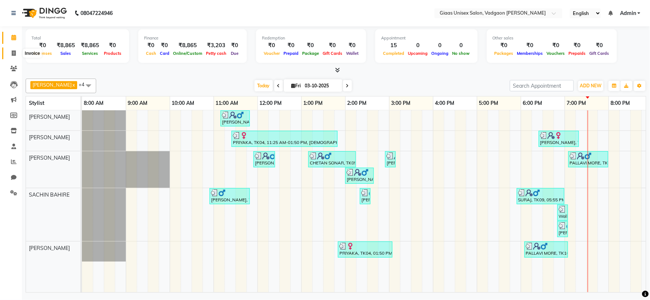
click at [14, 54] on icon at bounding box center [14, 52] width 4 height 5
select select "service"
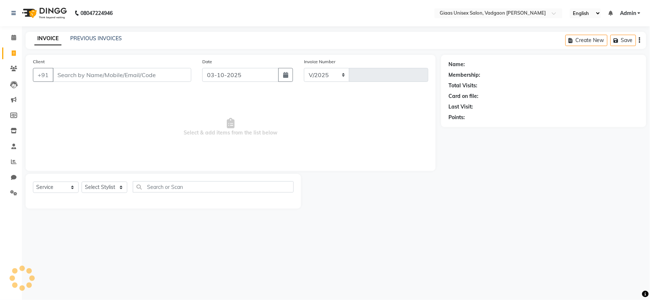
select select "8007"
type input "2187"
click at [12, 88] on icon at bounding box center [13, 84] width 7 height 7
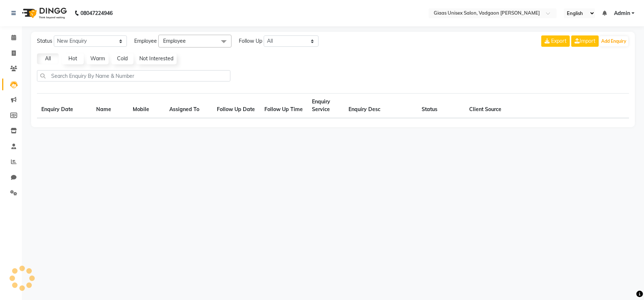
select select "10"
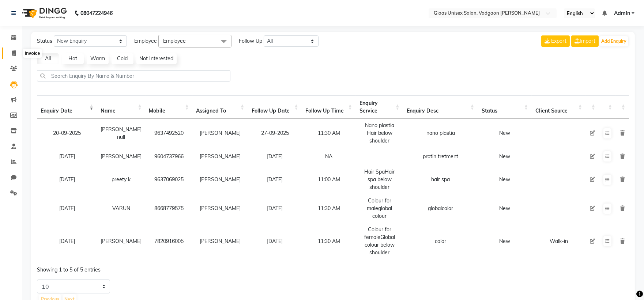
click at [13, 51] on icon at bounding box center [14, 52] width 4 height 5
select select "service"
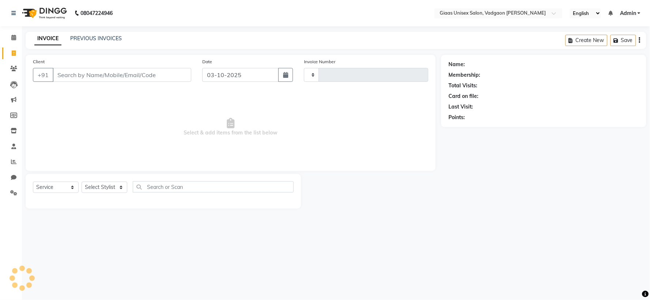
type input "2187"
select select "8007"
click at [9, 68] on span at bounding box center [13, 69] width 13 height 8
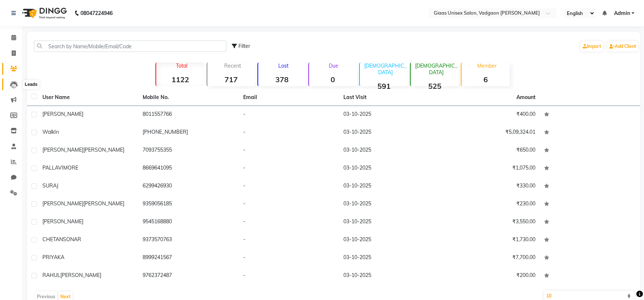
click at [13, 82] on icon at bounding box center [13, 84] width 7 height 7
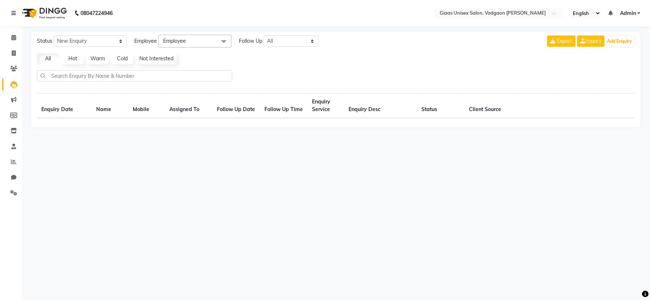
select select "10"
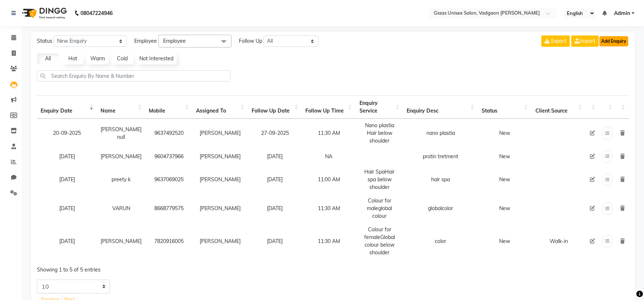
click at [622, 41] on button "Add Enquiry" at bounding box center [613, 41] width 29 height 10
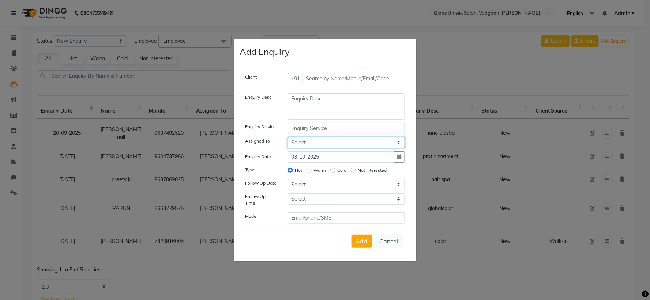
click at [337, 145] on select "Select AARTI SHINDE Abdulkarim momin Nisha Tripati Prabhat Choudhary SACHIN BAH…" at bounding box center [346, 142] width 117 height 11
select select "72895"
click at [288, 139] on select "Select AARTI SHINDE Abdulkarim momin Nisha Tripati Prabhat Choudhary SACHIN BAH…" at bounding box center [346, 142] width 117 height 11
click at [337, 78] on input "text" at bounding box center [353, 78] width 103 height 11
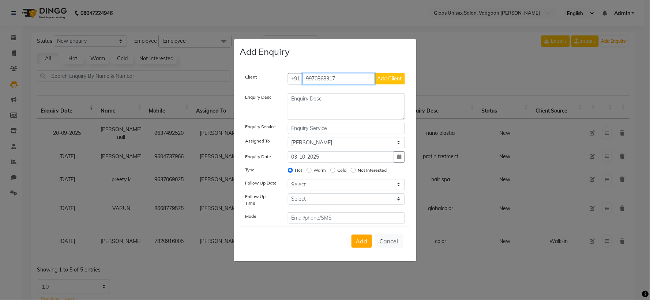
type input "9970868317"
click at [388, 84] on button "Add Client" at bounding box center [389, 78] width 30 height 11
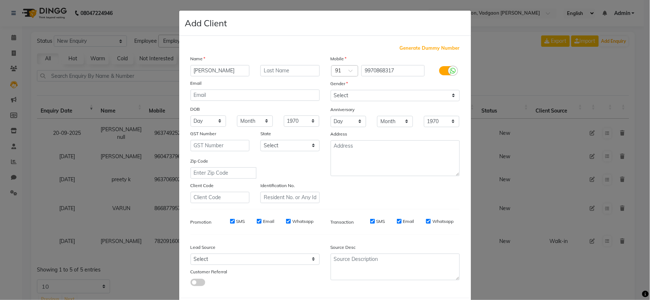
type input "ASMITA"
drag, startPoint x: 357, startPoint y: 94, endPoint x: 356, endPoint y: 99, distance: 4.4
click at [357, 94] on select "Select [DEMOGRAPHIC_DATA] [DEMOGRAPHIC_DATA] Other Prefer Not To Say" at bounding box center [394, 95] width 129 height 11
select select "female"
click at [330, 90] on select "Select [DEMOGRAPHIC_DATA] [DEMOGRAPHIC_DATA] Other Prefer Not To Say" at bounding box center [394, 95] width 129 height 11
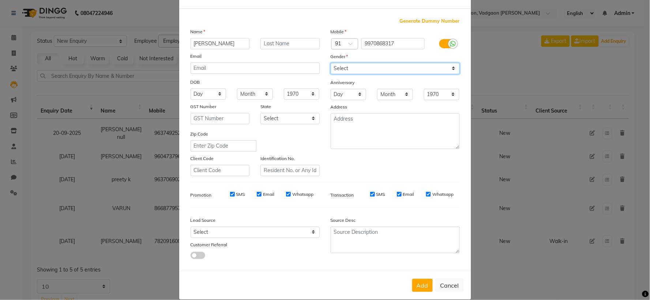
scroll to position [38, 0]
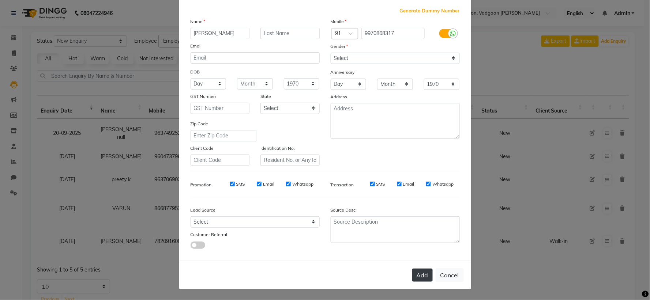
click at [419, 275] on button "Add" at bounding box center [422, 275] width 20 height 13
select select
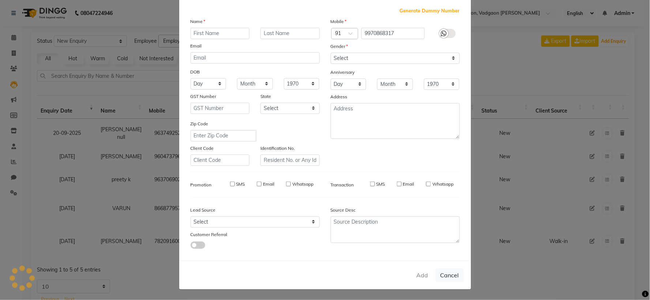
select select
checkbox input "false"
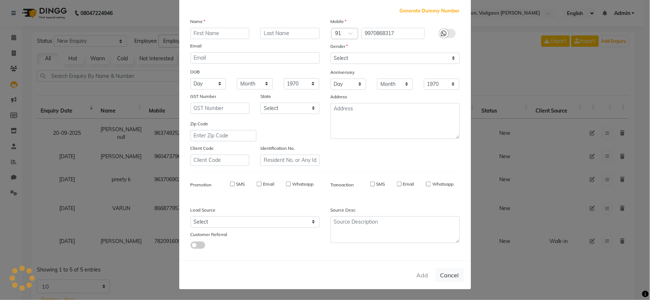
checkbox input "false"
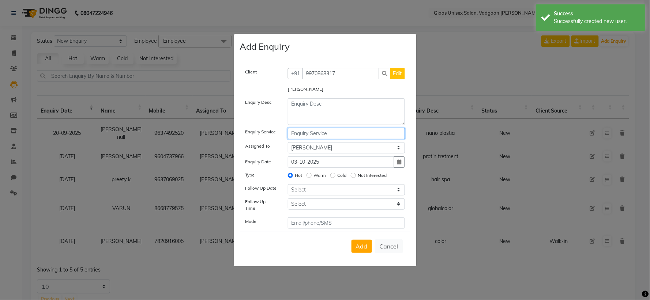
click at [347, 137] on input "text" at bounding box center [346, 133] width 117 height 11
click at [345, 77] on input "9970868317" at bounding box center [340, 73] width 77 height 11
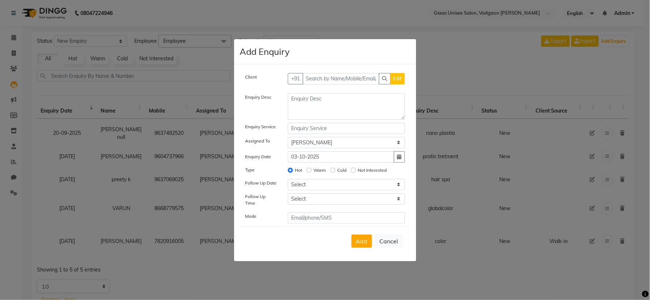
click at [20, 38] on ngb-modal-window "Add Enquiry Client +91 Edit Enquiry Desc Enquiry Service Assigned To Select AAR…" at bounding box center [325, 150] width 650 height 300
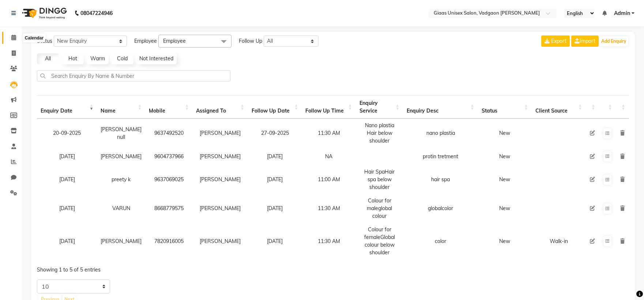
click at [13, 35] on icon at bounding box center [13, 37] width 5 height 5
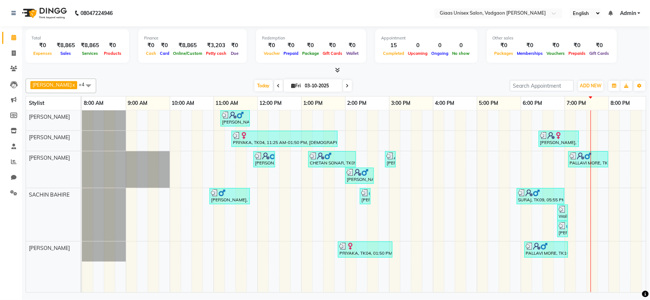
click at [313, 86] on input "03-10-2025" at bounding box center [321, 85] width 37 height 11
select select "10"
select select "2025"
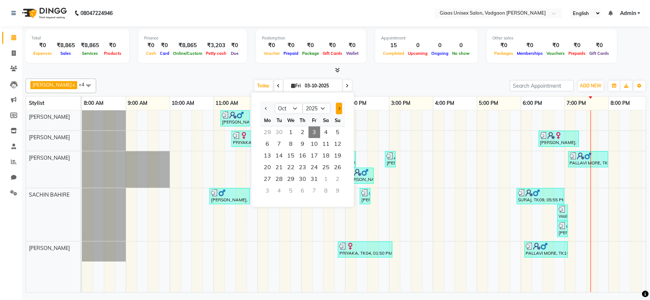
click at [338, 107] on span "Next month" at bounding box center [338, 108] width 3 height 3
select select "11"
click at [323, 156] on span "15" at bounding box center [326, 156] width 12 height 12
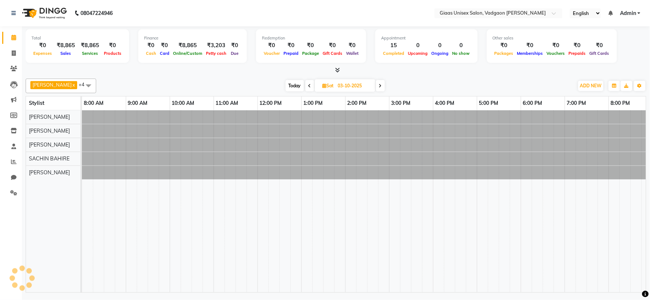
type input "15-11-2025"
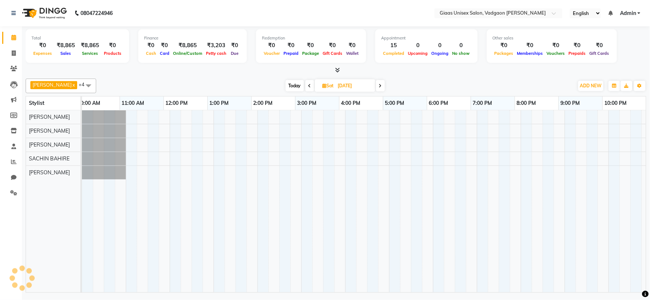
scroll to position [0, 94]
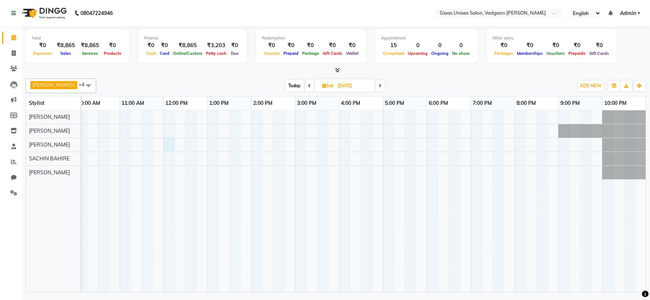
click at [163, 141] on div at bounding box center [317, 201] width 658 height 182
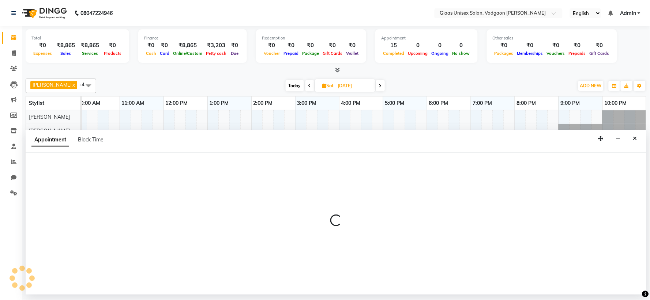
select select "72895"
select select "720"
select select "tentative"
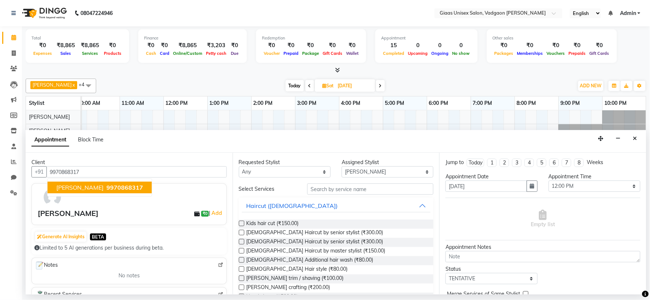
click at [111, 184] on span "9970868317" at bounding box center [124, 187] width 37 height 7
type input "9970868317"
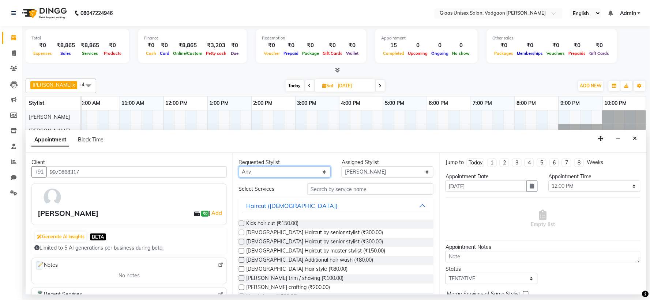
click at [318, 174] on select "Any AARTI SHINDE Abdulkarim momin Nisha Tripati Prabhat Choudhary SACHIN BAHIRE…" at bounding box center [285, 171] width 92 height 11
click at [412, 151] on div "Appointment Block Time" at bounding box center [336, 141] width 620 height 23
click at [390, 191] on input "text" at bounding box center [370, 188] width 126 height 11
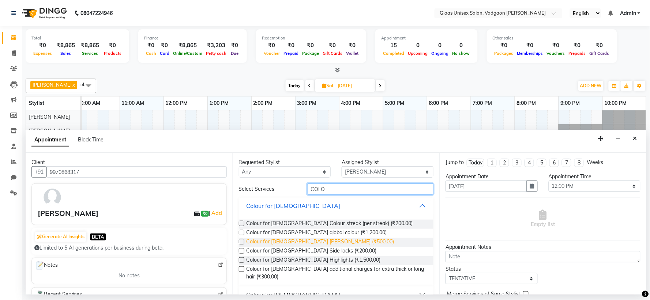
scroll to position [8, 0]
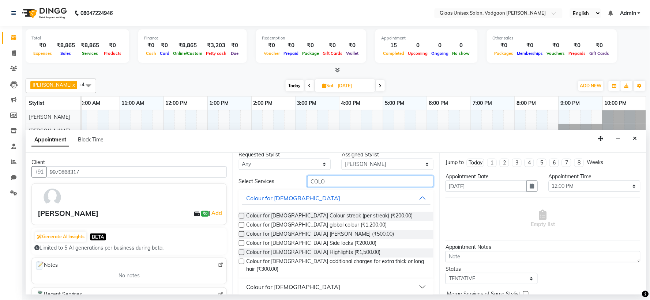
type input "COLO"
click at [416, 280] on button "Colour for female" at bounding box center [336, 286] width 189 height 13
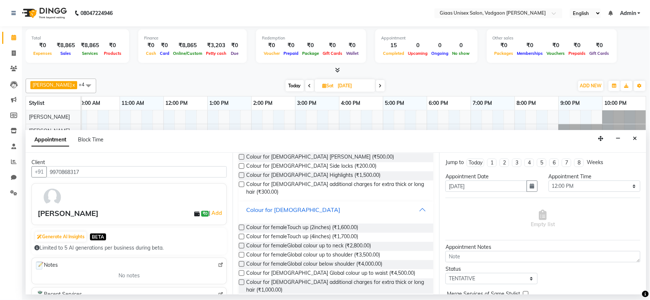
scroll to position [89, 0]
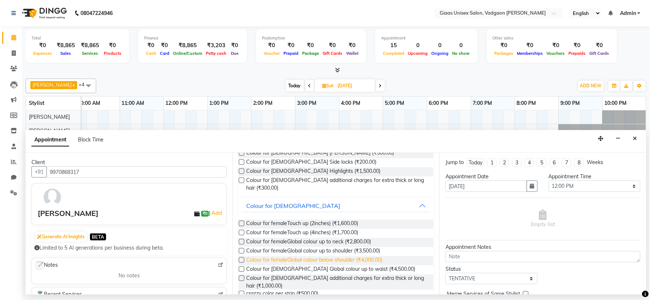
click at [306, 256] on span "Colour for femaleGlobal colour below shoulder (₹4,000.00)" at bounding box center [314, 260] width 136 height 9
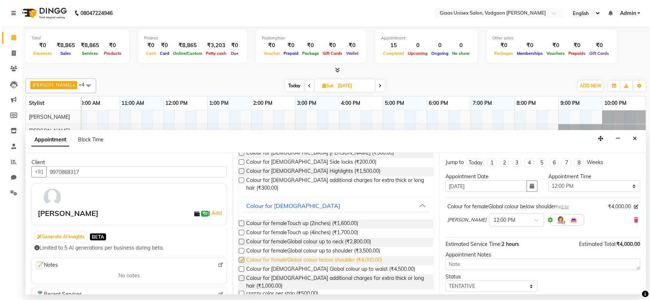
checkbox input "false"
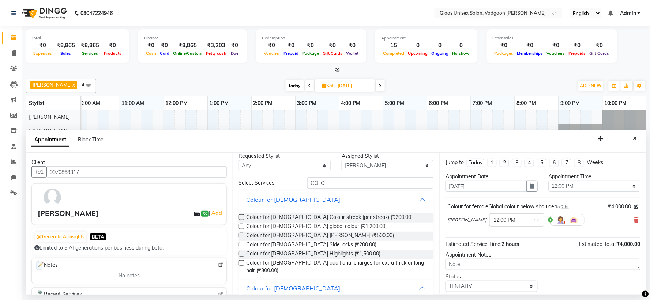
scroll to position [0, 0]
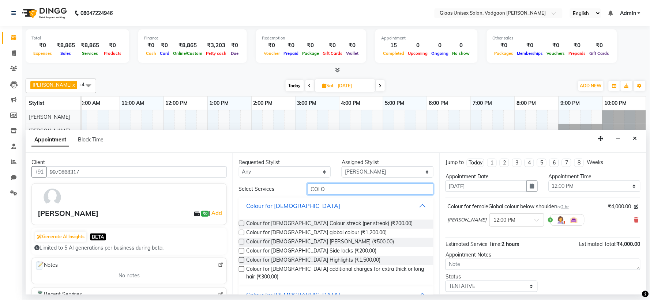
click at [372, 192] on input "COLO" at bounding box center [370, 188] width 126 height 11
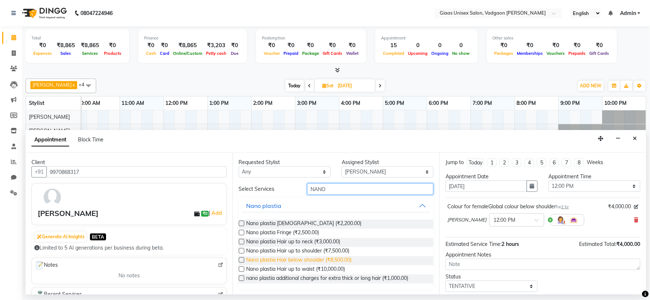
type input "NANO"
click at [311, 261] on span "Nano plastia Hair below shoulder (₹8,500.00)" at bounding box center [298, 260] width 105 height 9
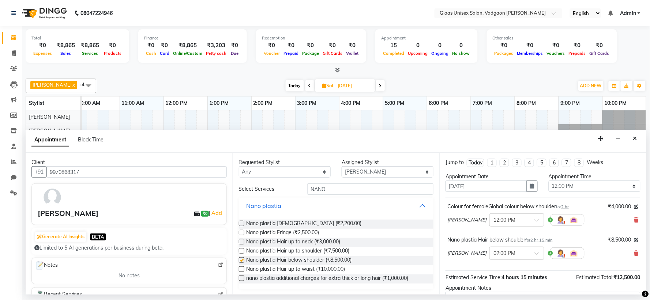
checkbox input "false"
click at [417, 189] on input "NANO" at bounding box center [370, 188] width 126 height 11
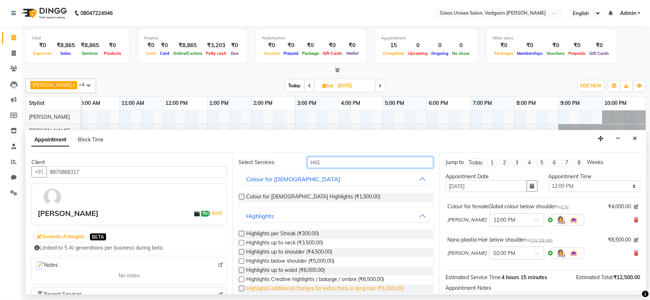
scroll to position [38, 0]
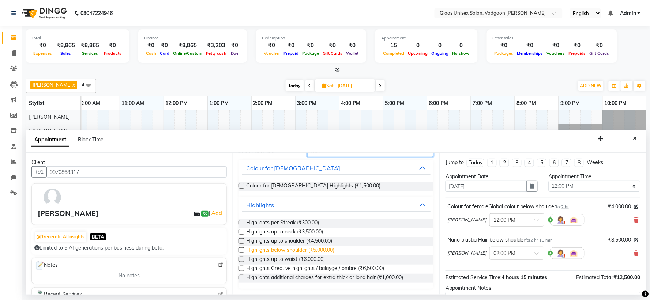
type input "HIG"
click at [311, 249] on span "Highlights below shoulder (₹5,000.00)" at bounding box center [290, 250] width 88 height 9
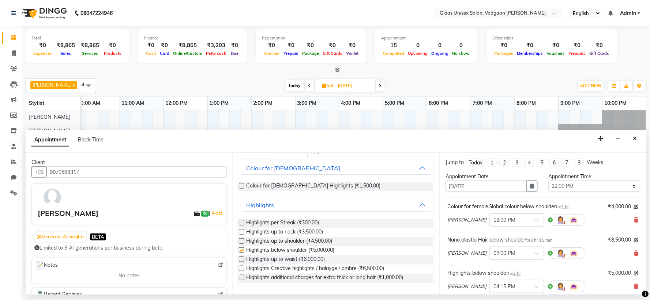
checkbox input "false"
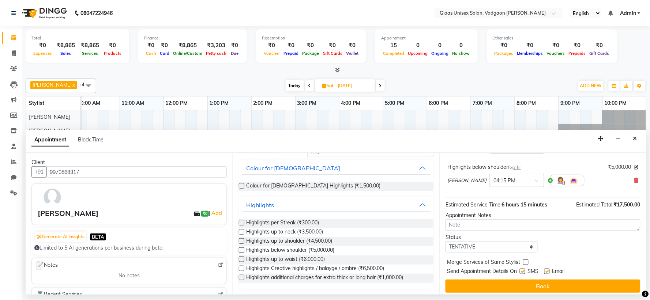
scroll to position [110, 0]
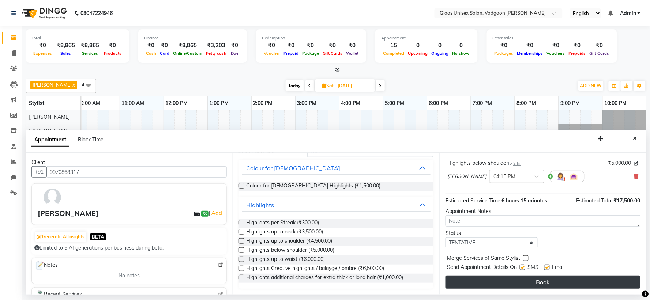
click at [517, 277] on button "Book" at bounding box center [542, 282] width 195 height 13
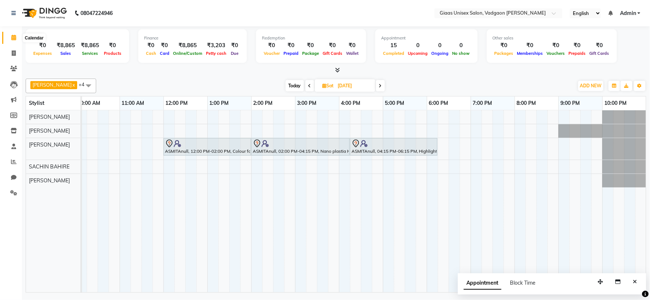
click at [12, 37] on icon at bounding box center [13, 37] width 5 height 5
click at [296, 83] on span "Today" at bounding box center [294, 85] width 18 height 11
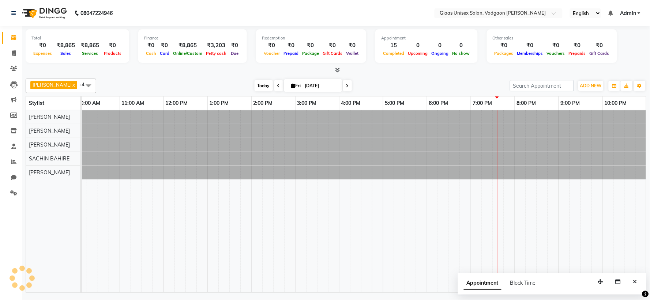
type input "03-10-2025"
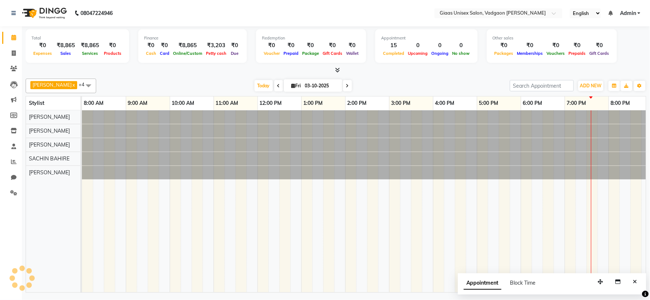
scroll to position [0, 94]
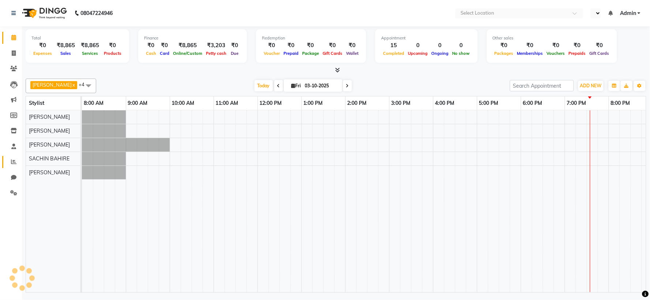
select select "en"
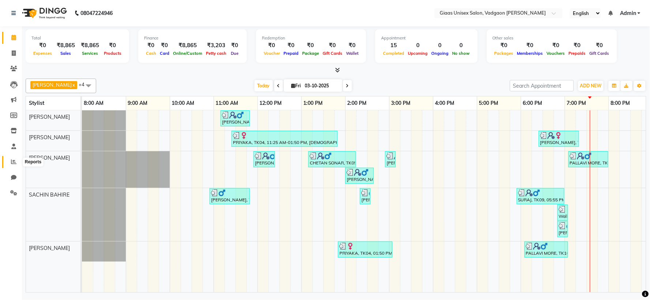
click at [15, 164] on icon at bounding box center [13, 161] width 5 height 5
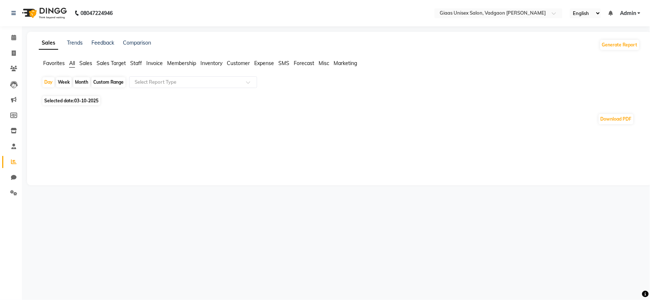
click at [136, 64] on span "Staff" at bounding box center [136, 63] width 12 height 7
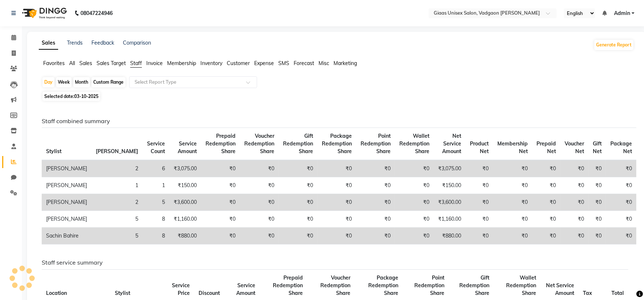
click at [87, 80] on div "Month" at bounding box center [81, 82] width 17 height 10
click at [80, 98] on span "03-10-2025" at bounding box center [86, 96] width 24 height 5
select select "10"
select select "2025"
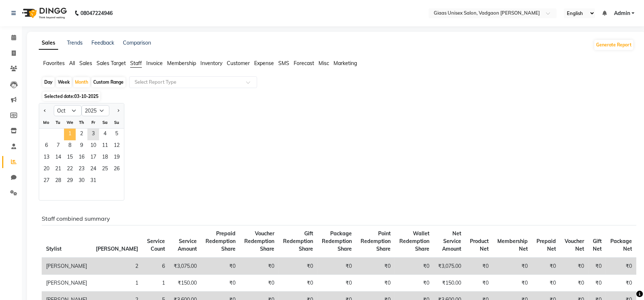
click at [66, 130] on span "1" at bounding box center [70, 135] width 12 height 12
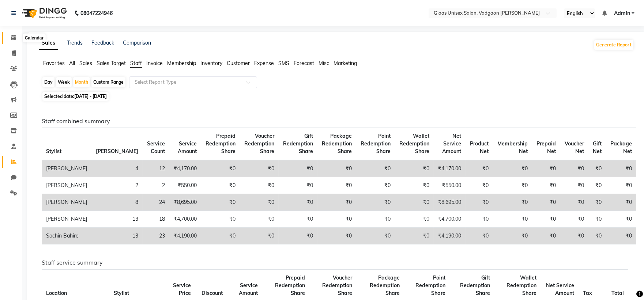
click at [15, 41] on span at bounding box center [13, 38] width 13 height 8
